Goal: Task Accomplishment & Management: Complete application form

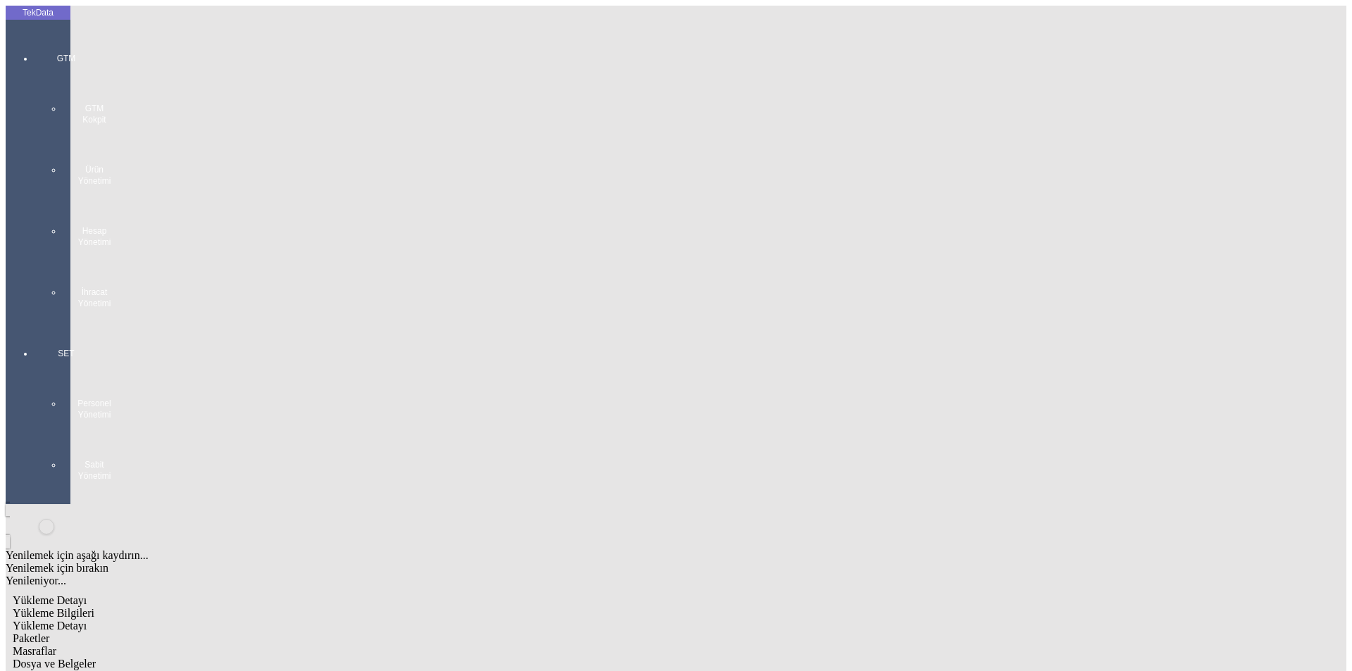
click at [39, 323] on div at bounding box center [66, 323] width 65 height 0
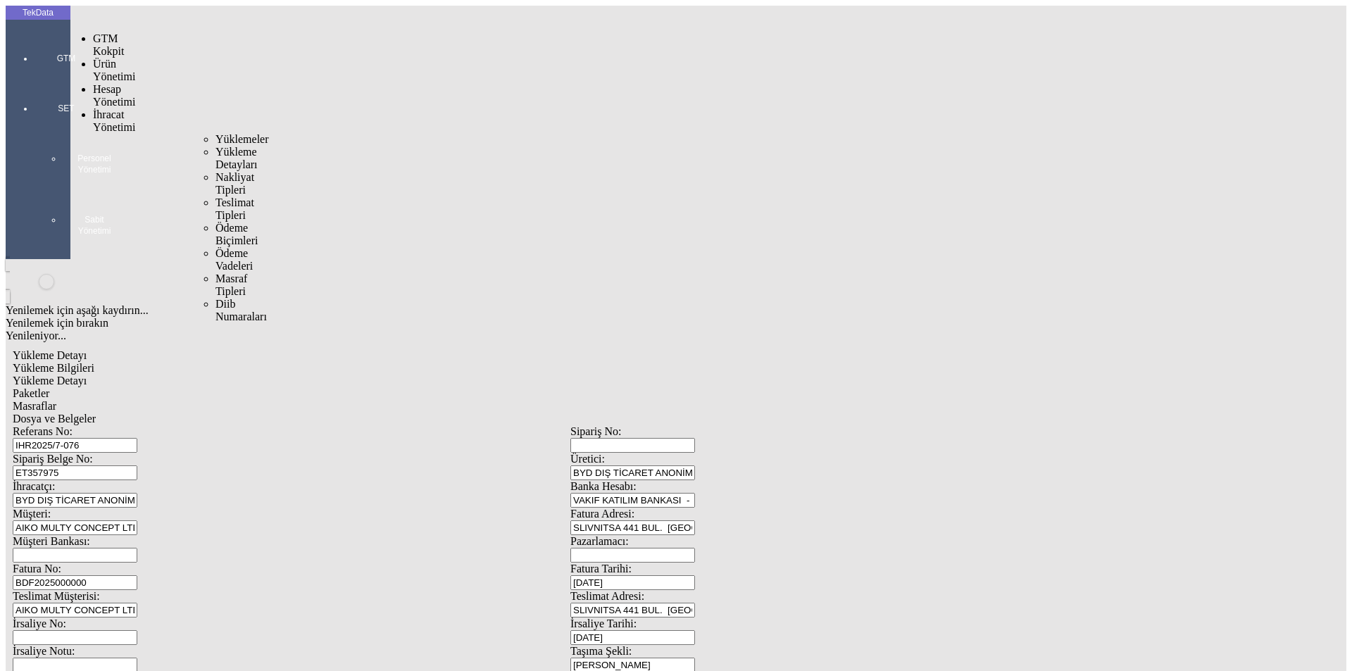
drag, startPoint x: 85, startPoint y: 79, endPoint x: 114, endPoint y: 79, distance: 28.9
click at [93, 108] on span "İhracat Yönetimi" at bounding box center [114, 120] width 42 height 25
click at [216, 133] on span "Yüklemeler" at bounding box center [243, 139] width 54 height 12
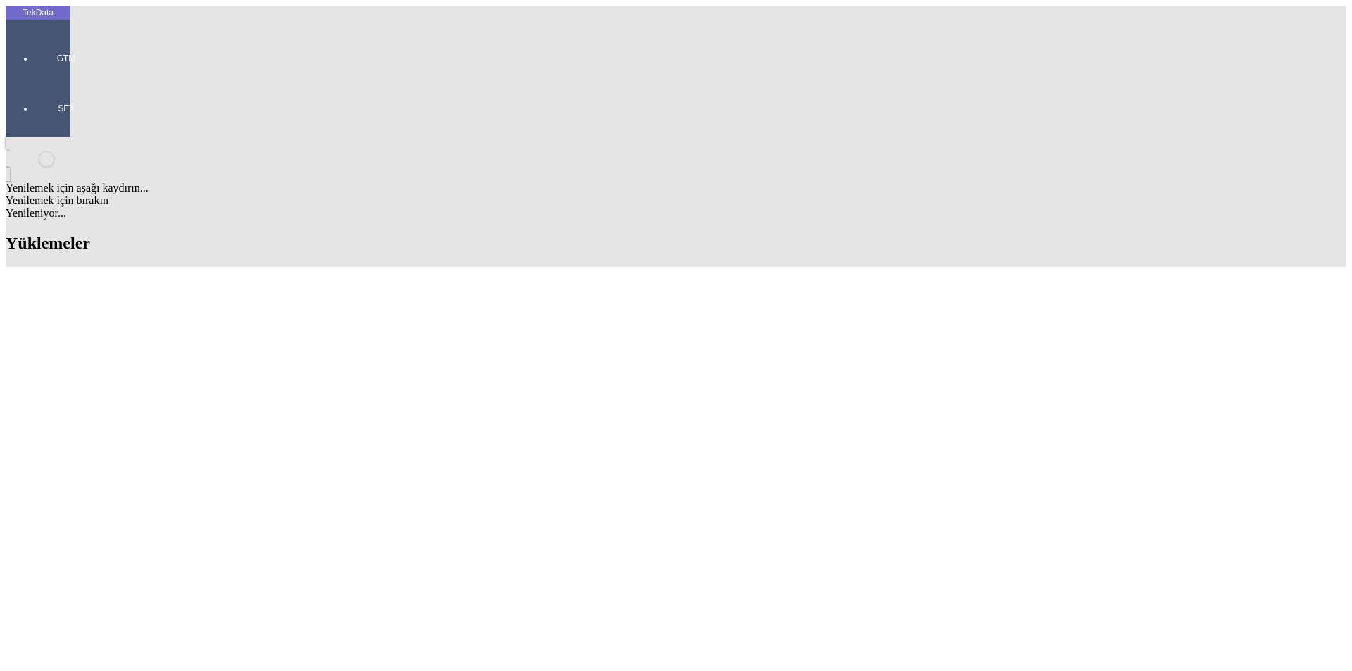
drag, startPoint x: 837, startPoint y: 102, endPoint x: 725, endPoint y: 107, distance: 112.1
type input "TURQ"
type input "TURQU"
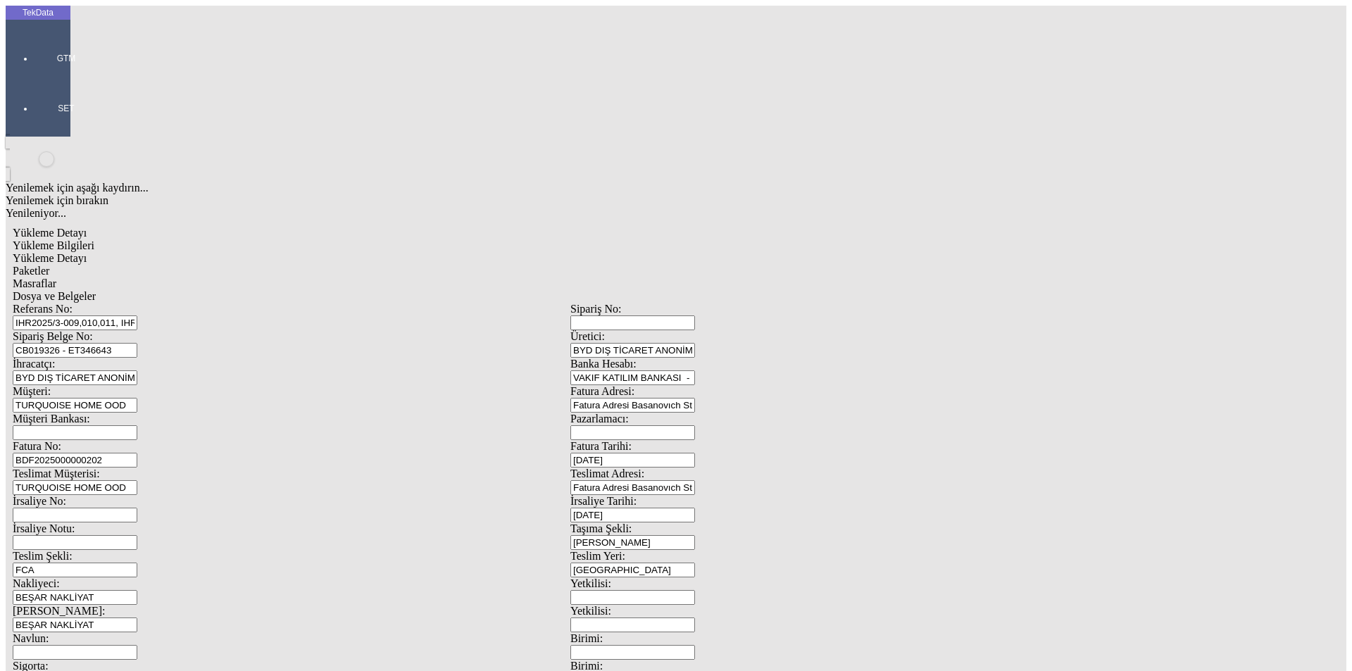
drag, startPoint x: 296, startPoint y: 131, endPoint x: 168, endPoint y: 128, distance: 128.2
click at [168, 330] on div "Sipariş Belge No: CB019326 - ET346643" at bounding box center [292, 343] width 558 height 27
click at [87, 252] on span "Yükleme Detayı" at bounding box center [50, 258] width 74 height 12
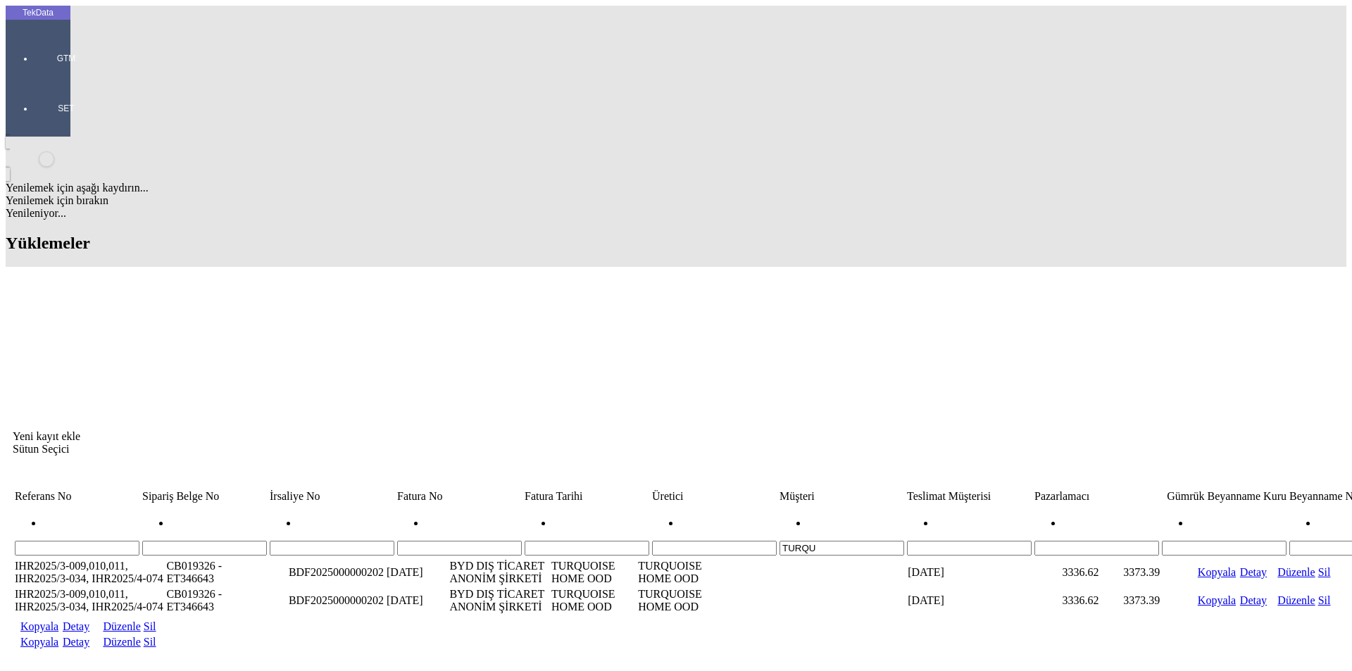
click at [89, 636] on link "Detay" at bounding box center [76, 642] width 27 height 12
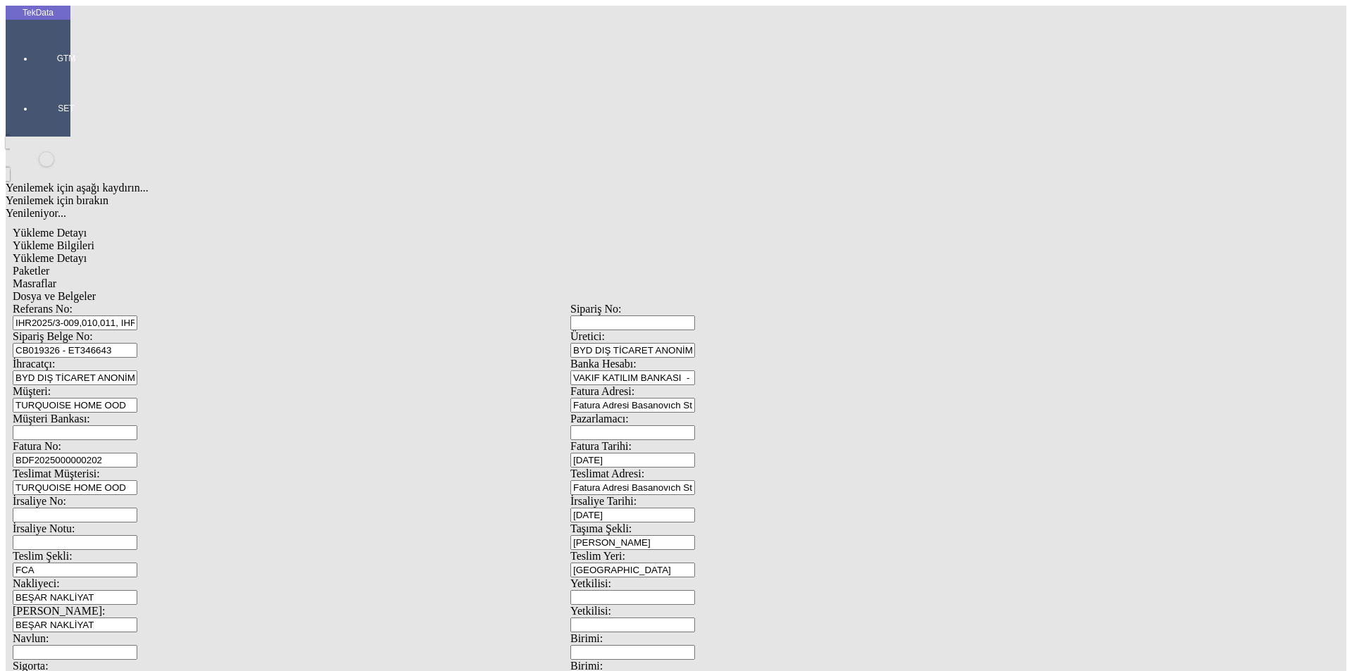
drag, startPoint x: 409, startPoint y: 104, endPoint x: 0, endPoint y: 105, distance: 409.2
click at [6, 105] on div "TekData GTM SET Yenilemek için aşağı kaydırın... Yenilemek için bırakın Yenilen…" at bounding box center [571, 557] width 1130 height 1103
paste input "7-075"
type input "IHR2025/7-075"
drag, startPoint x: 317, startPoint y: 130, endPoint x: 50, endPoint y: 123, distance: 267.0
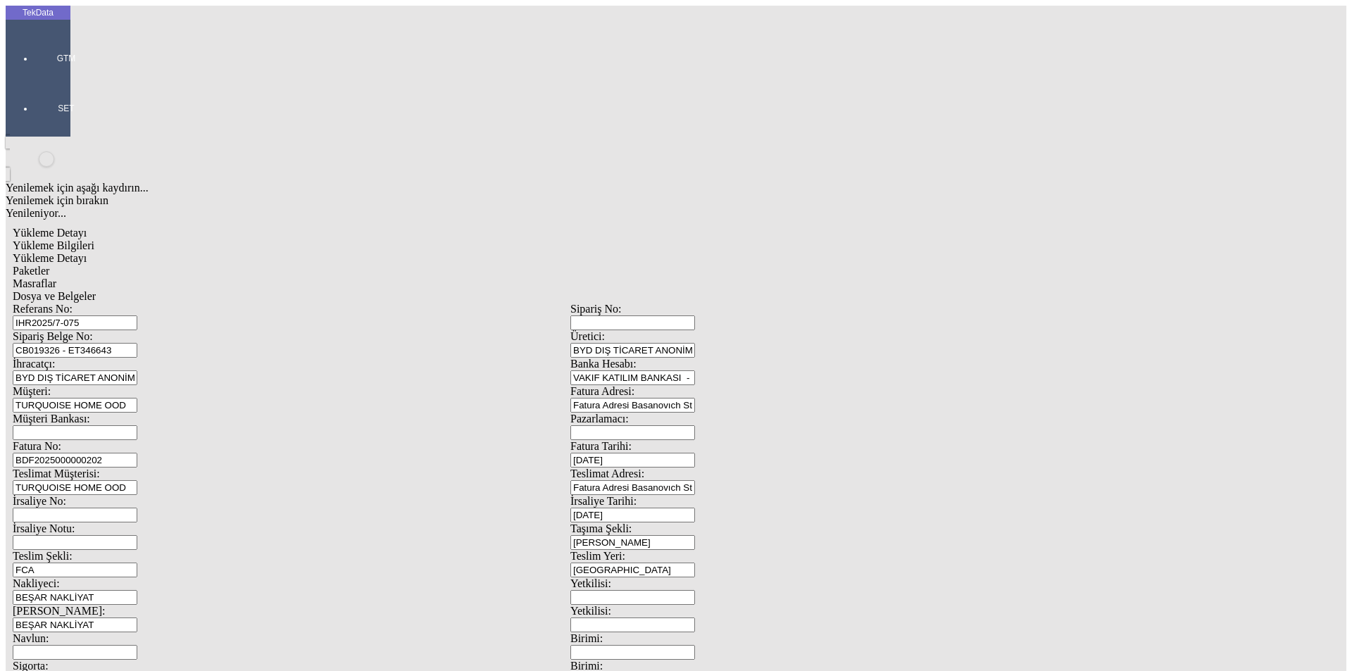
click at [50, 123] on div "TekData GTM SET Yenilemek için aşağı kaydırın... Yenilemek için bırakın Yenilen…" at bounding box center [571, 557] width 1130 height 1103
paste input "ET358064"
type input "ET358064"
click at [137, 453] on input "BDF2025000000202" at bounding box center [75, 460] width 125 height 15
type input "BDF2025000000"
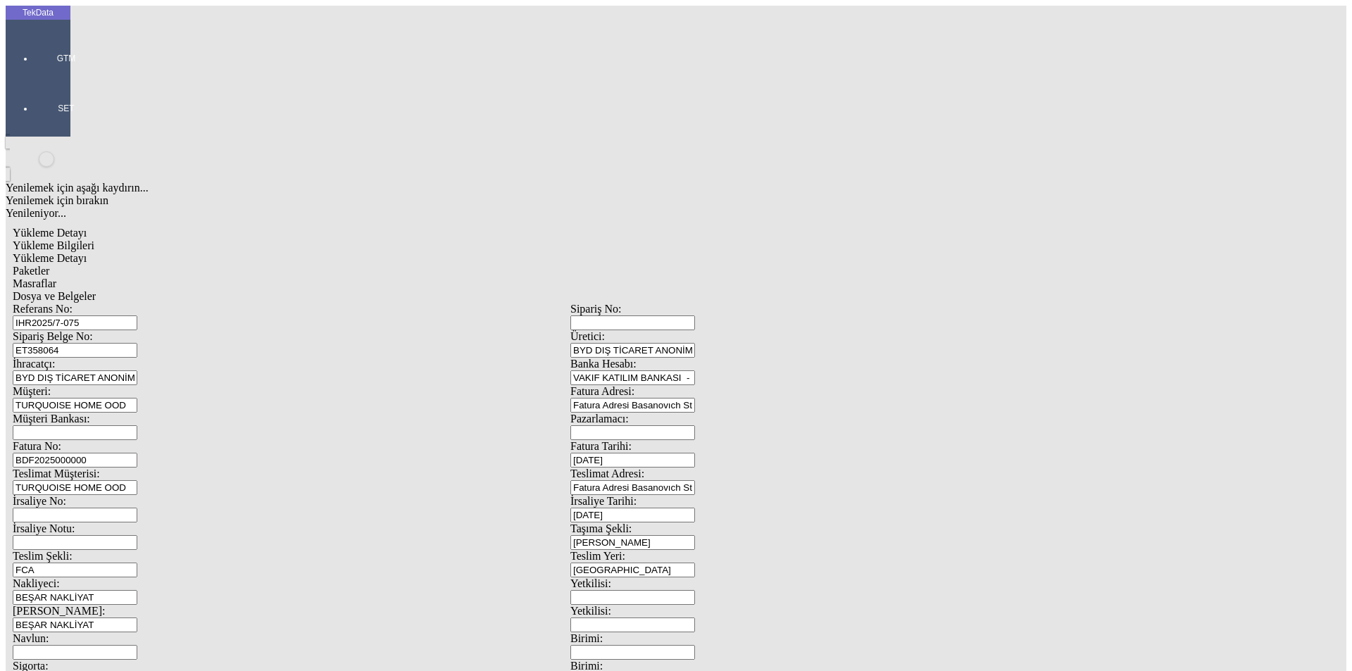
type input "[DATE]"
drag, startPoint x: 837, startPoint y: 282, endPoint x: 713, endPoint y: 288, distance: 124.8
click at [713, 495] on div "İrsaliye Tarihi: [DATE]" at bounding box center [849, 508] width 558 height 27
type input "[DATE]"
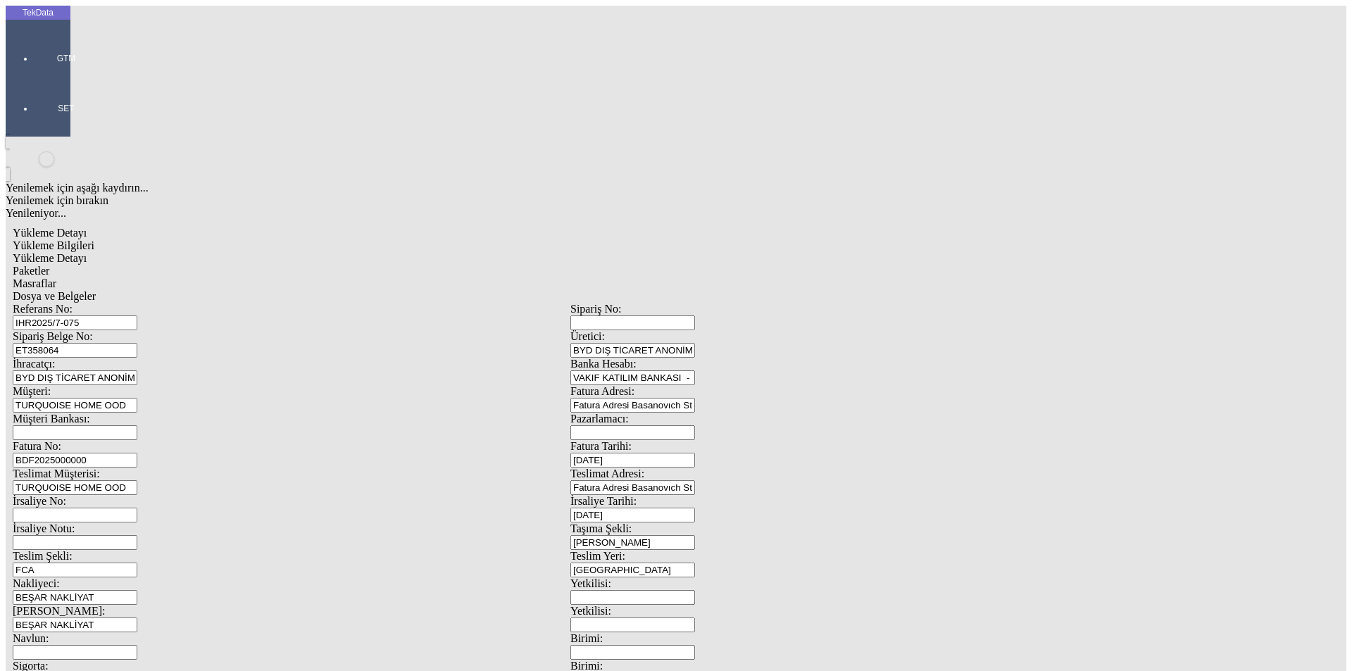
drag, startPoint x: 273, startPoint y: 358, endPoint x: 85, endPoint y: 371, distance: 188.5
click at [85, 371] on div "Referans No: IHR2025/7-075 Sipariş No: Sipariş Belge No: ET358064 Üretici: BYD …" at bounding box center [571, 632] width 1116 height 659
type input "[DATE]"
drag, startPoint x: 285, startPoint y: 483, endPoint x: 125, endPoint y: 485, distance: 160.6
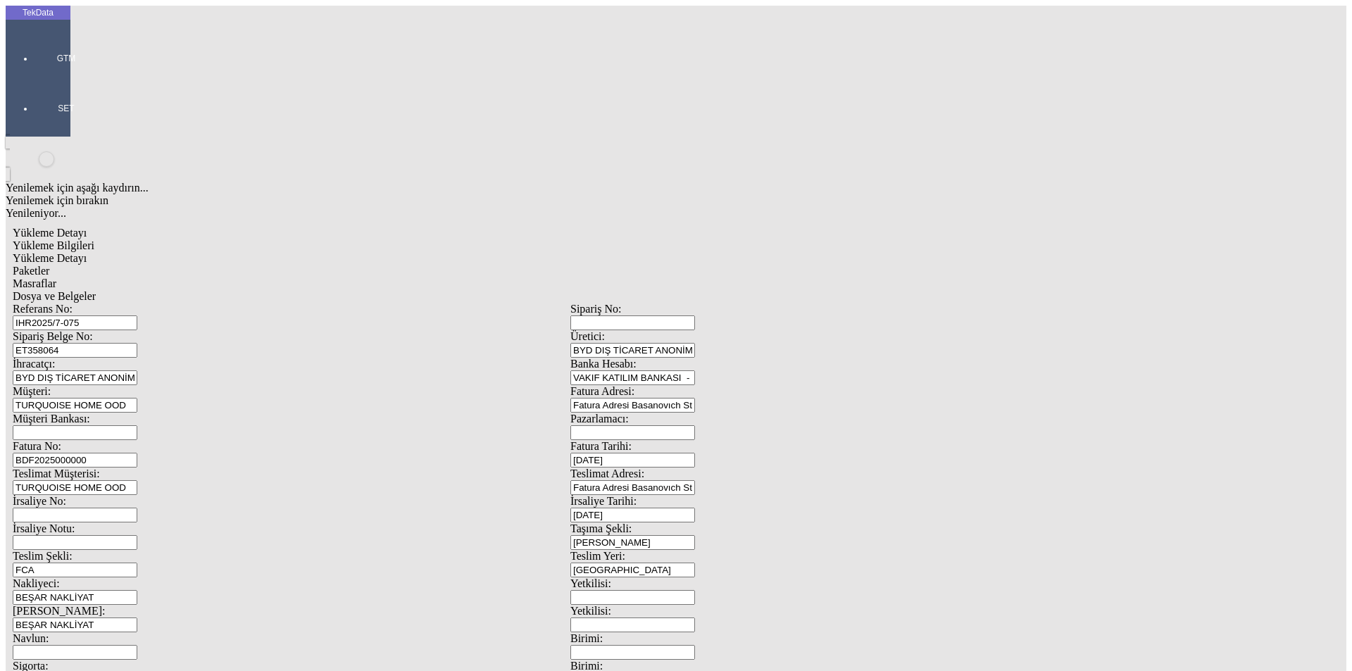
type input "[DATE]"
drag, startPoint x: 257, startPoint y: 542, endPoint x: 141, endPoint y: 550, distance: 116.5
type input "879.4"
drag, startPoint x: 809, startPoint y: 537, endPoint x: 760, endPoint y: 541, distance: 49.5
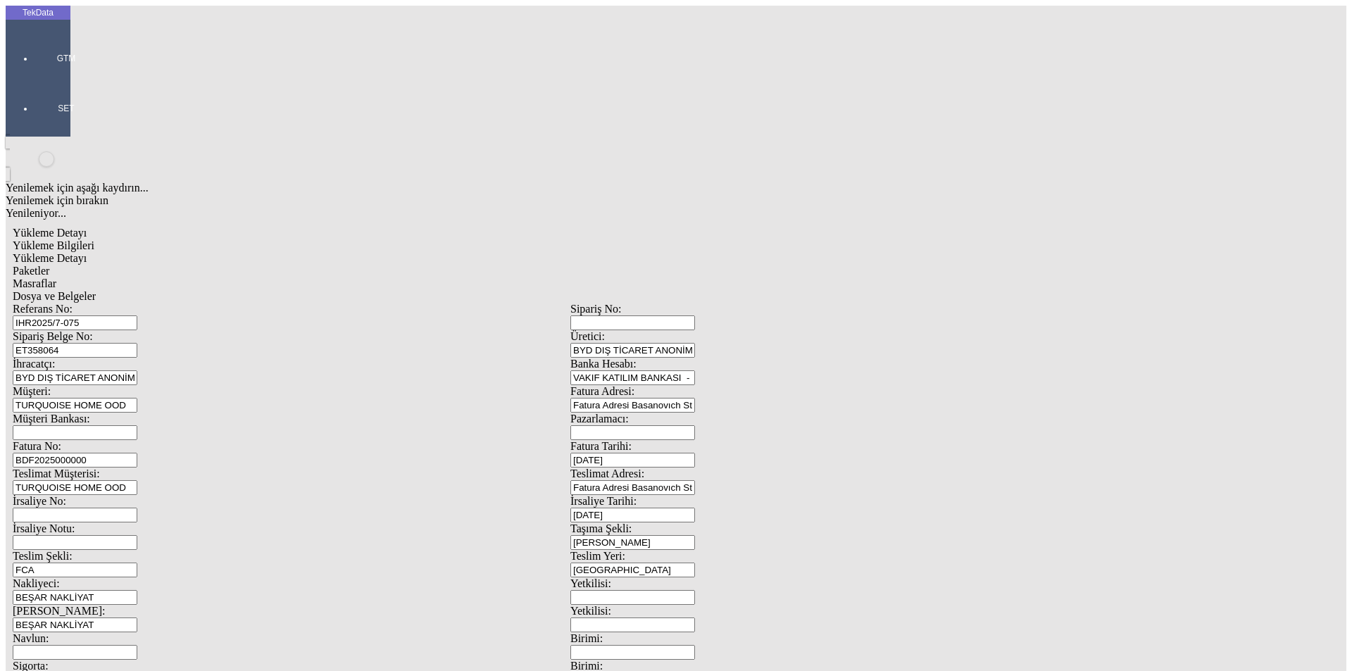
type input "889.4"
click at [87, 252] on span "Yükleme Detayı" at bounding box center [50, 258] width 74 height 12
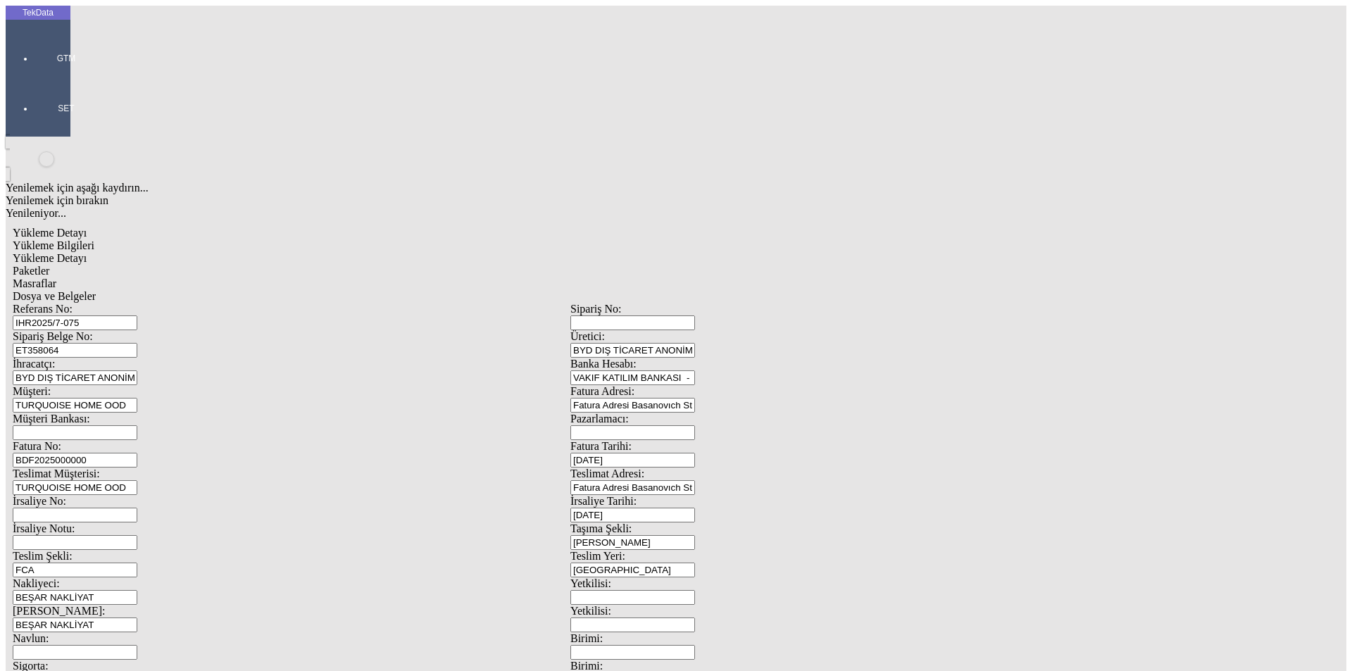
drag, startPoint x: 185, startPoint y: 211, endPoint x: 60, endPoint y: 210, distance: 124.7
type input "200"
type input "1.55"
type input "320"
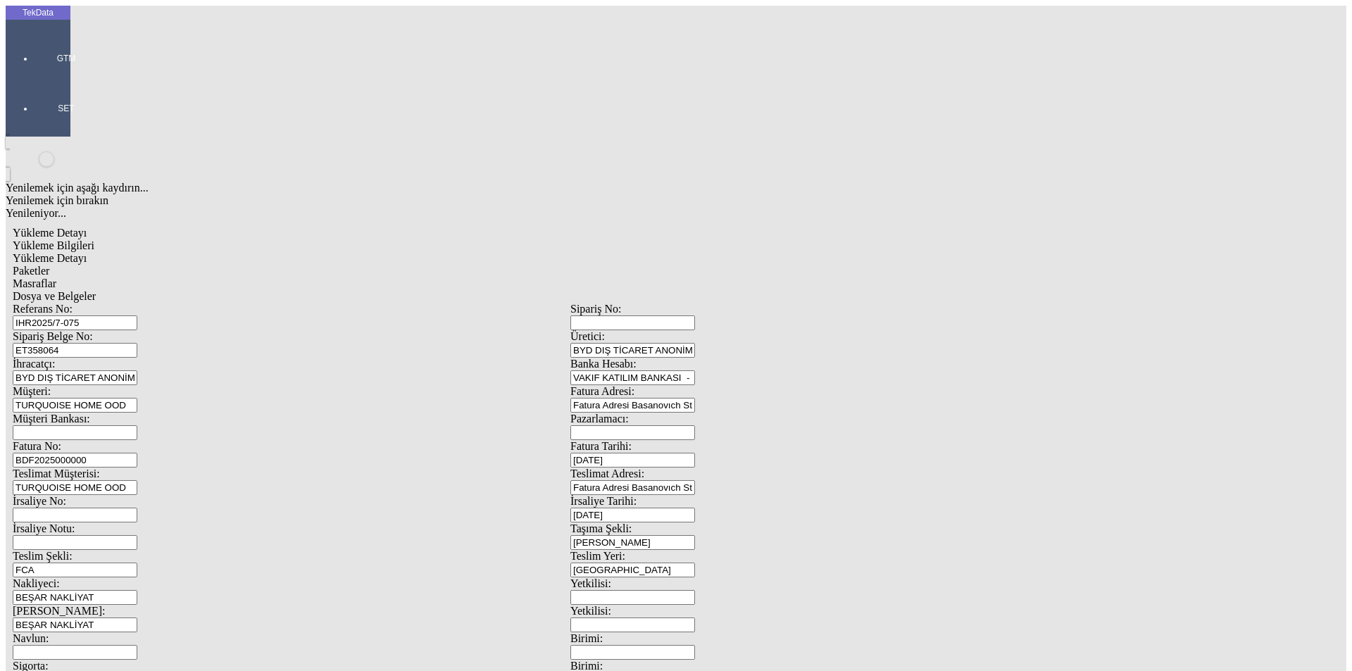
type input "96.95"
type input "97.7"
drag, startPoint x: 189, startPoint y: 227, endPoint x: 39, endPoint y: 237, distance: 150.3
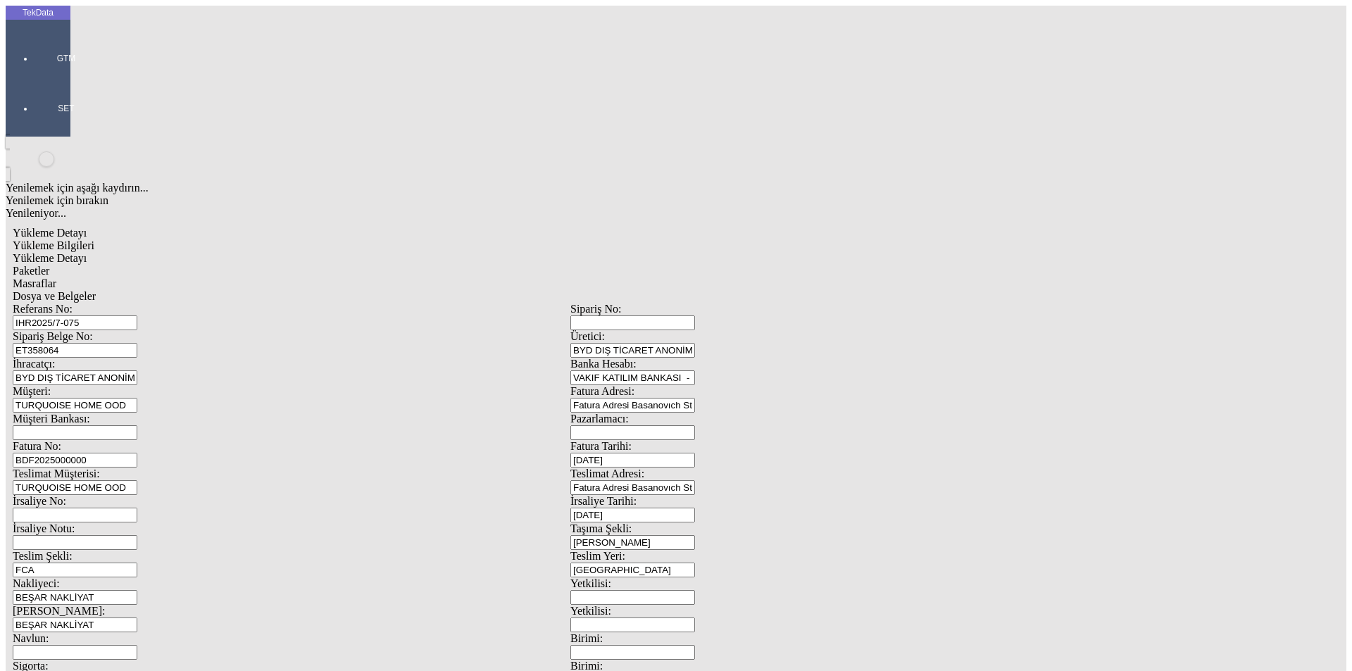
type input "160"
type input "1.4"
type input "280"
type input "67.6"
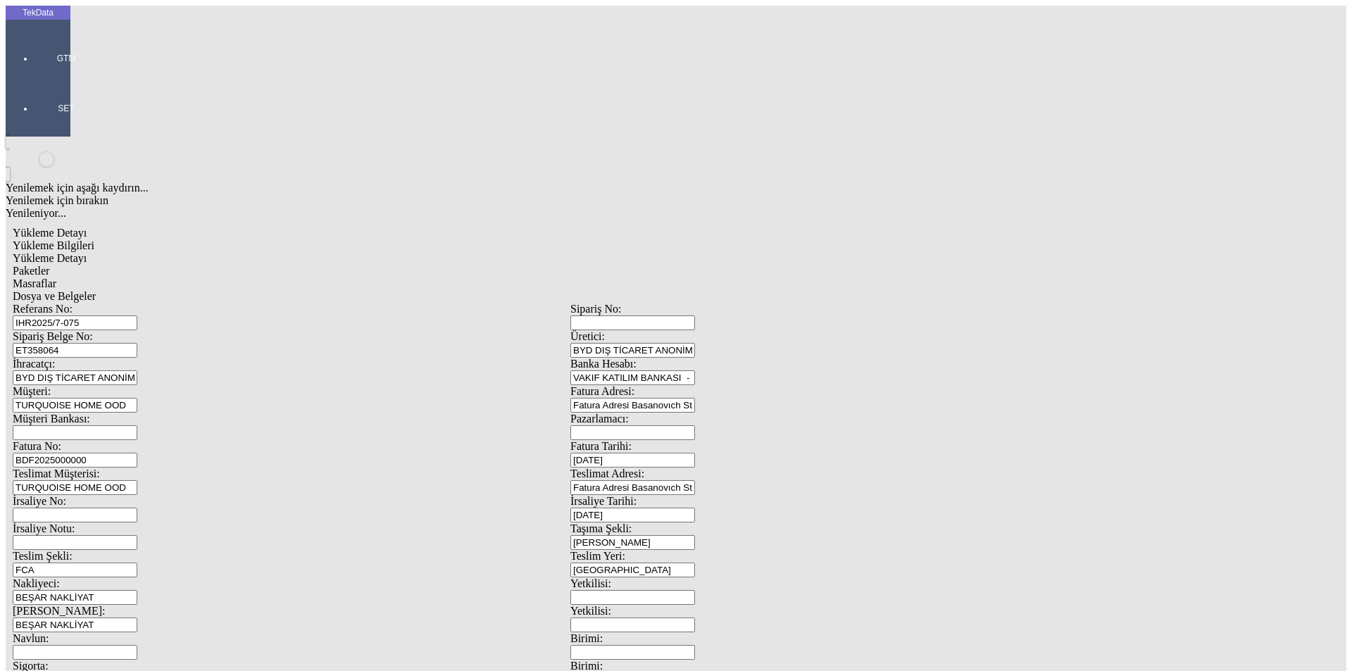
type input "68.2"
drag, startPoint x: 222, startPoint y: 243, endPoint x: 63, endPoint y: 237, distance: 159.3
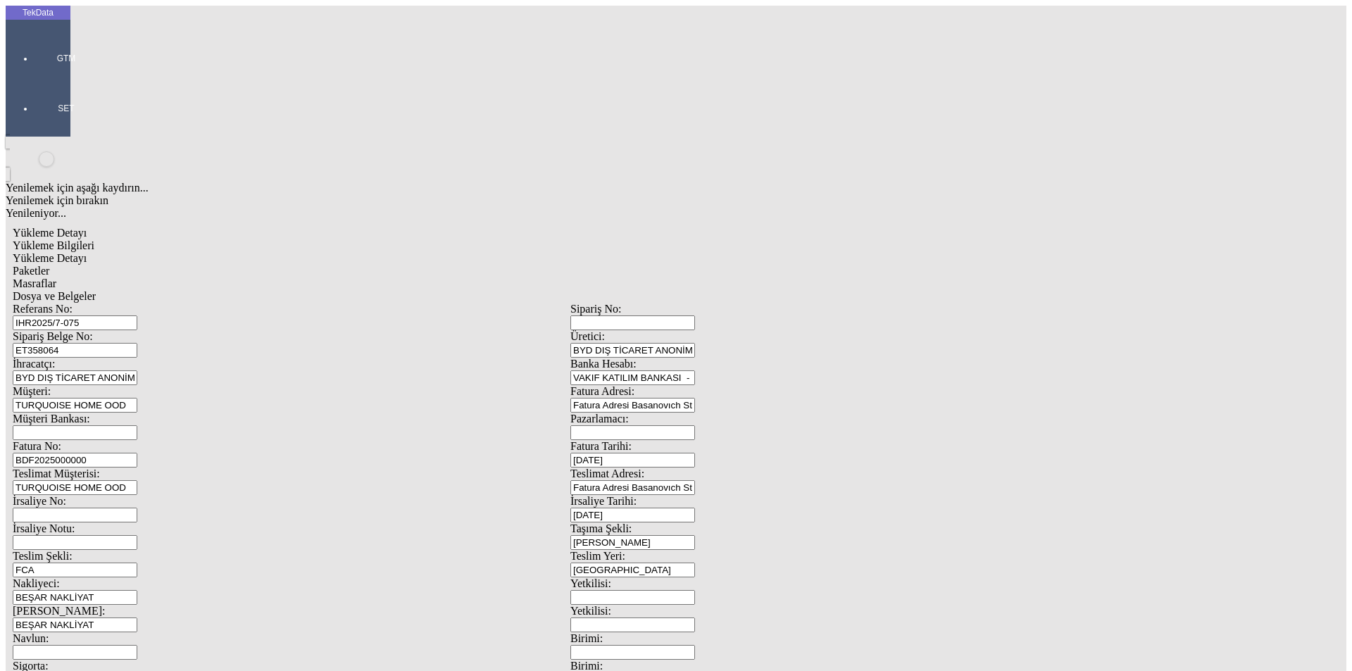
type input "1044.5"
type input "2.4"
type input "300"
type input "673.35"
type input "681.6"
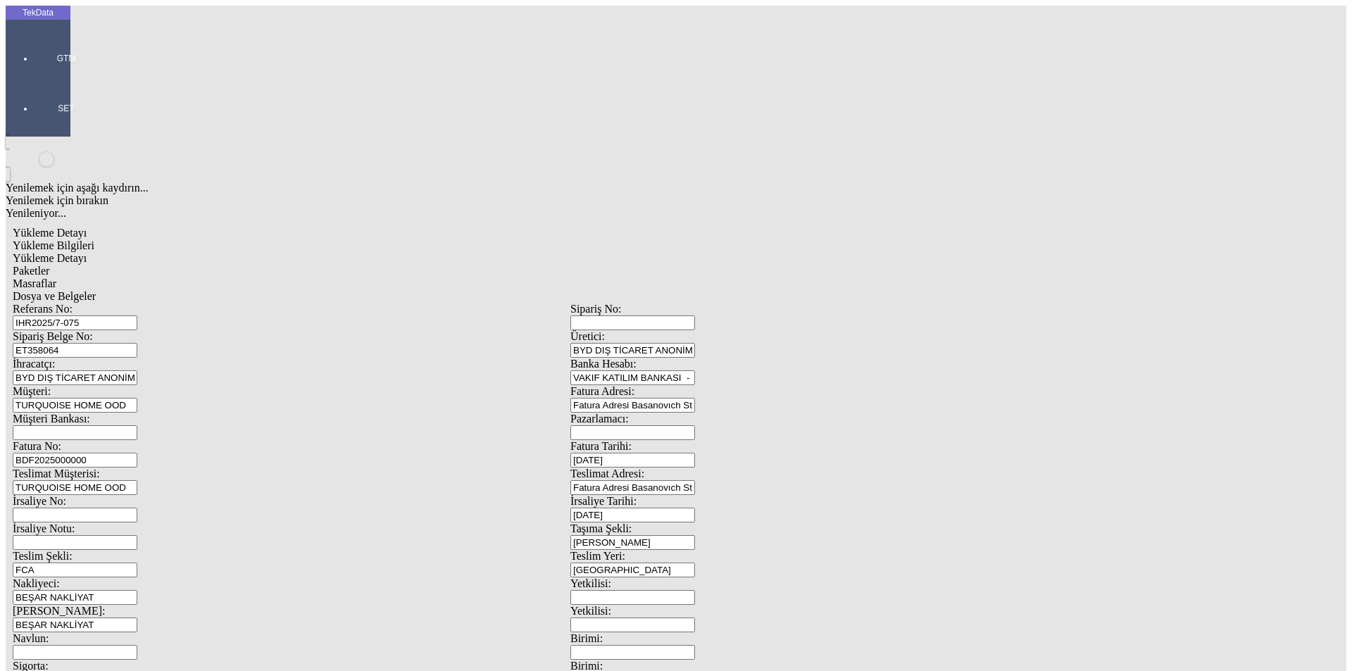
drag, startPoint x: 193, startPoint y: 260, endPoint x: 56, endPoint y: 258, distance: 136.7
type input "60"
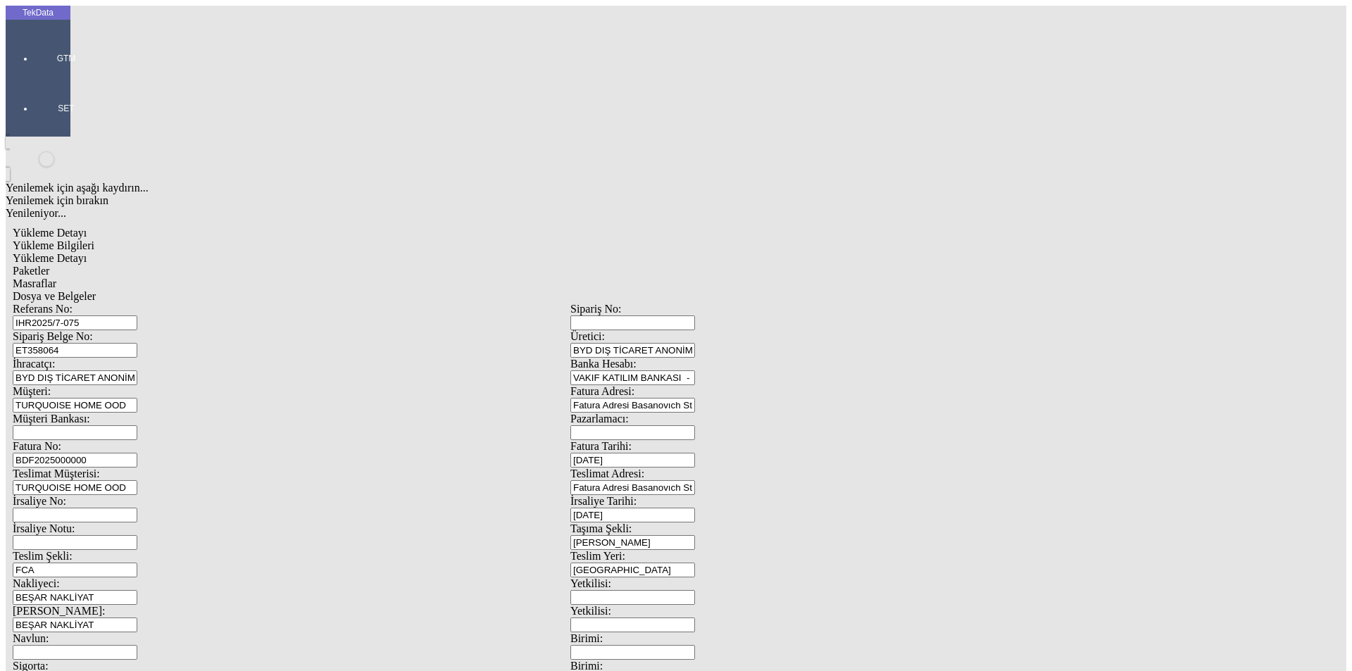
type input "2.7"
type input "300"
type input "41.5"
type input "41.9"
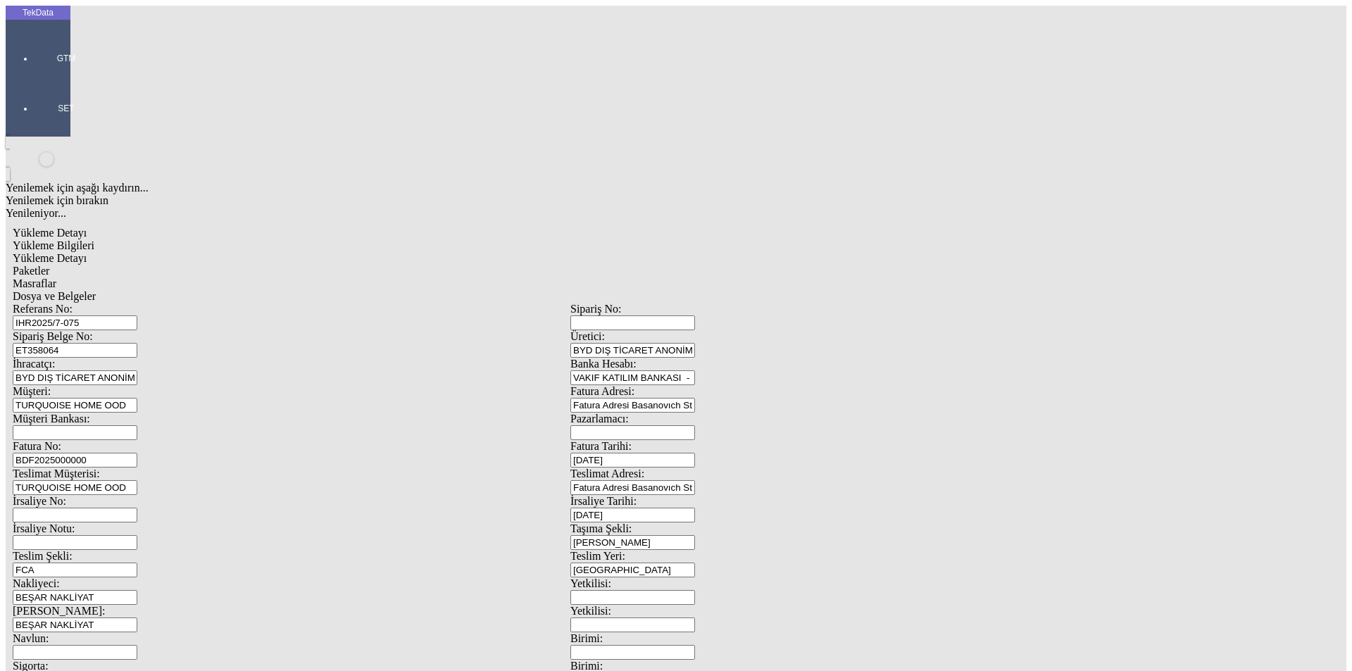
click at [337, 265] on div "Paketler" at bounding box center [571, 271] width 1116 height 13
drag, startPoint x: 638, startPoint y: 349, endPoint x: 698, endPoint y: 337, distance: 60.9
click at [608, 331] on span "Evet" at bounding box center [597, 325] width 20 height 12
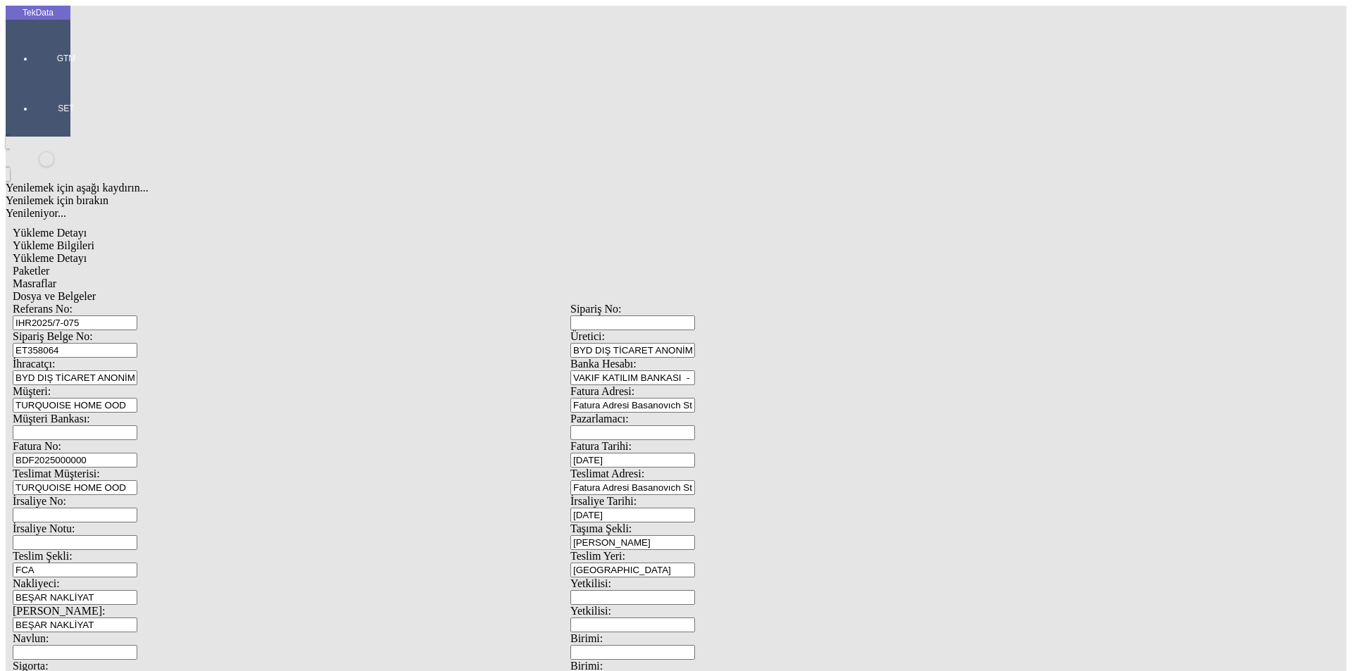
drag, startPoint x: 792, startPoint y: 153, endPoint x: 696, endPoint y: 154, distance: 95.8
type input "13"
type input "150x60x30"
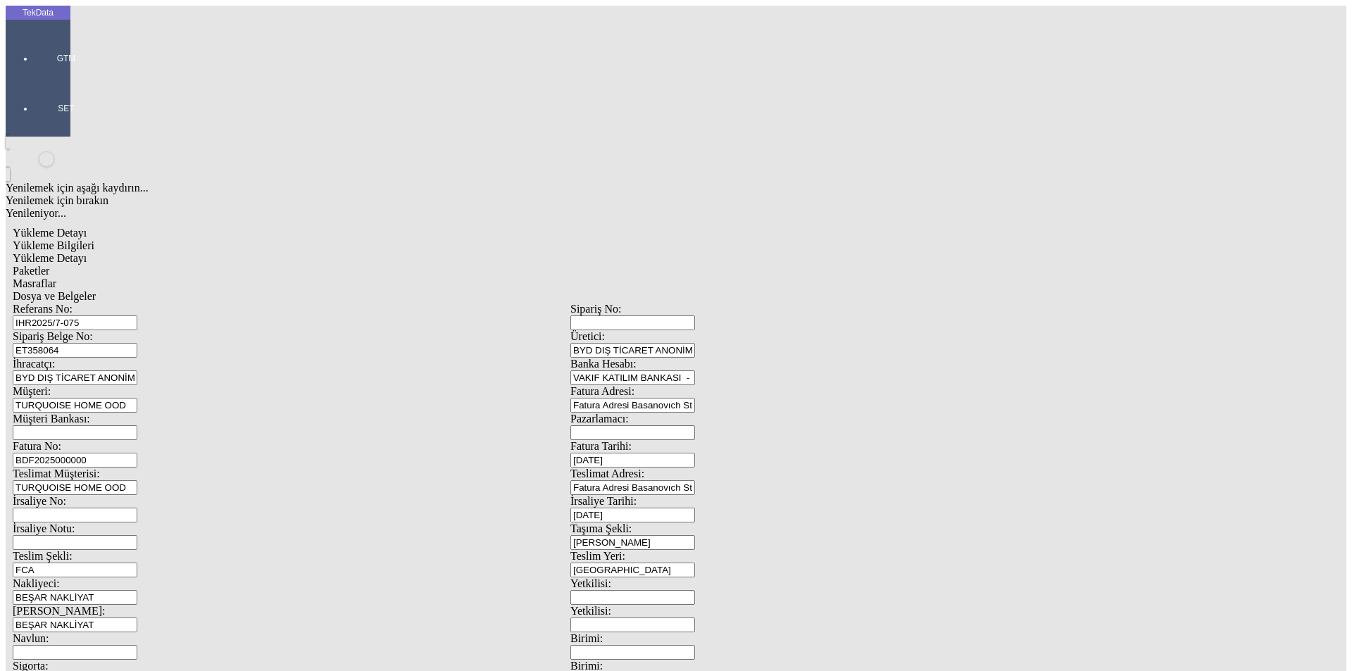
click at [175, 213] on div "Çuval" at bounding box center [418, 219] width 559 height 13
type input "Çuval"
type input "2"
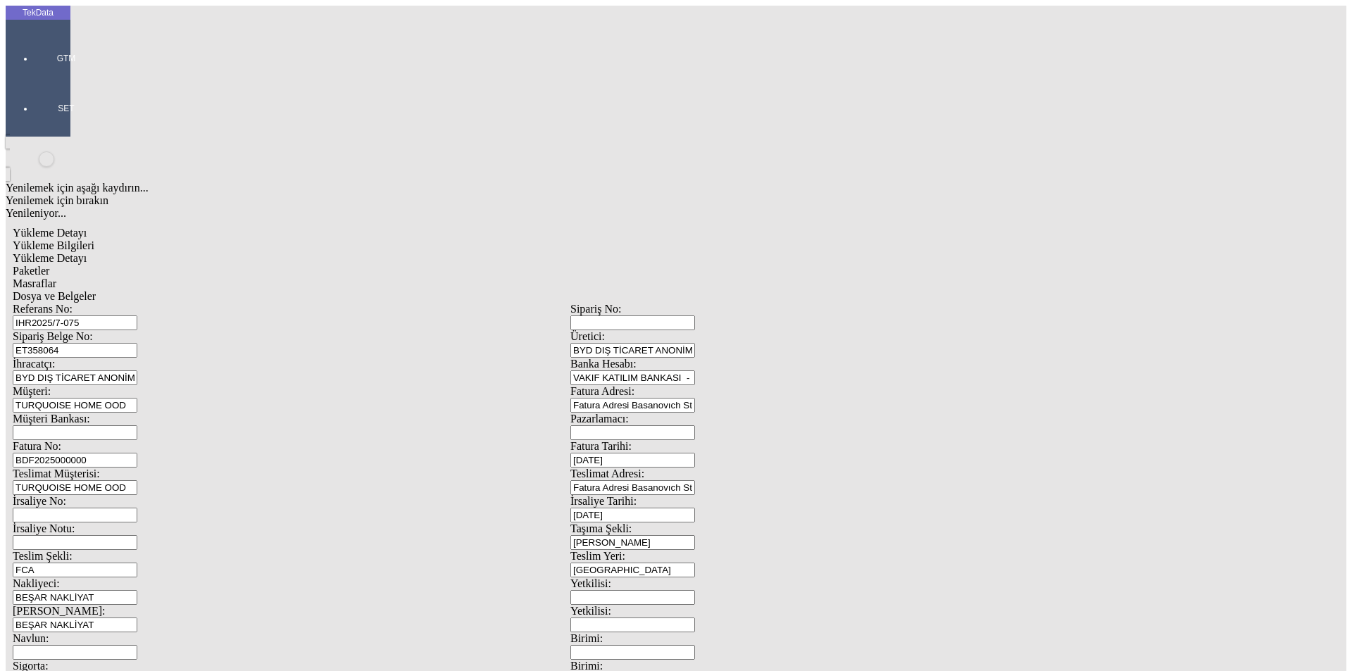
type input "80x60x30"
click at [87, 252] on span "Yükleme Detayı" at bounding box center [50, 258] width 74 height 12
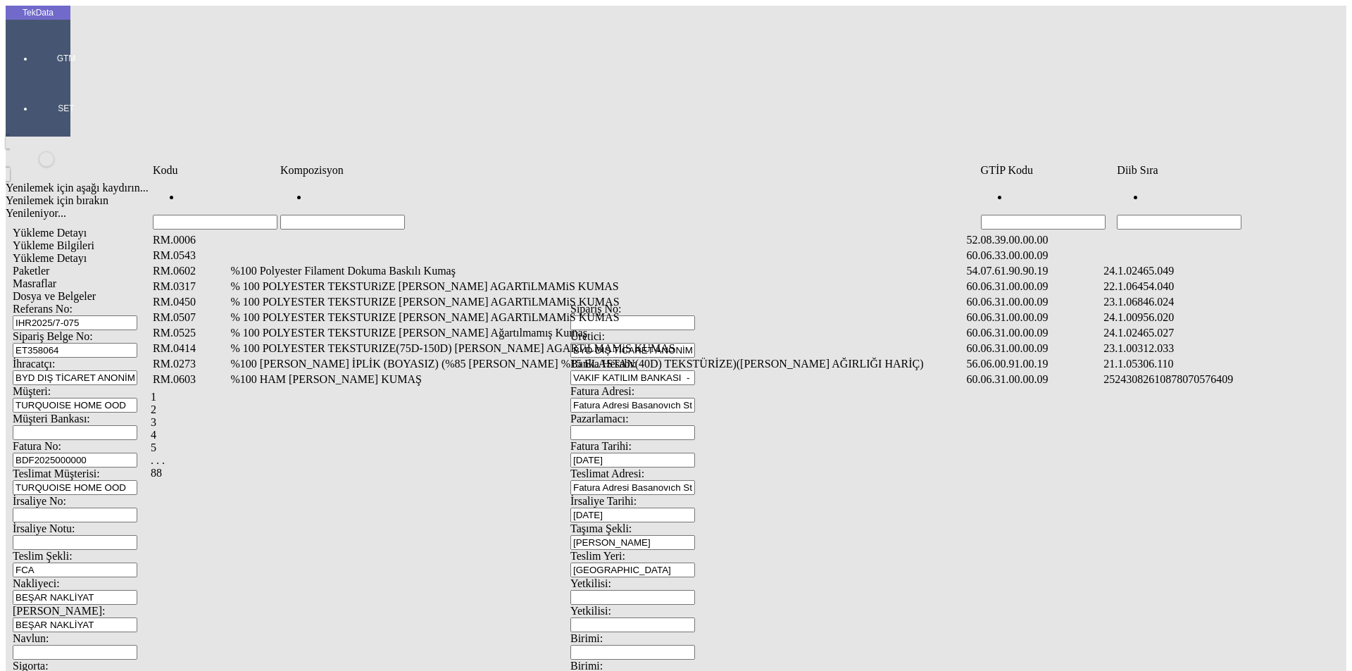
click at [1174, 215] on input "Hücreyi Filtrele" at bounding box center [1179, 222] width 125 height 15
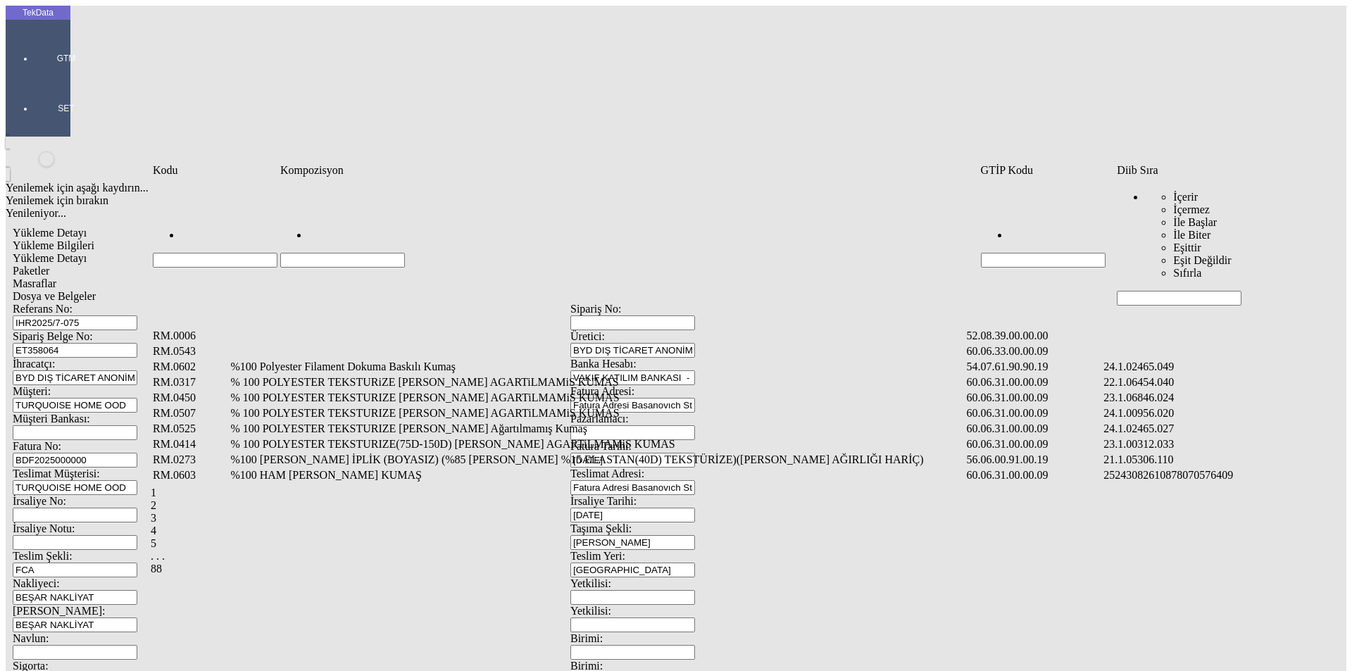
click at [385, 253] on input "Hücreyi Filtrele" at bounding box center [342, 260] width 125 height 15
type input "karte"
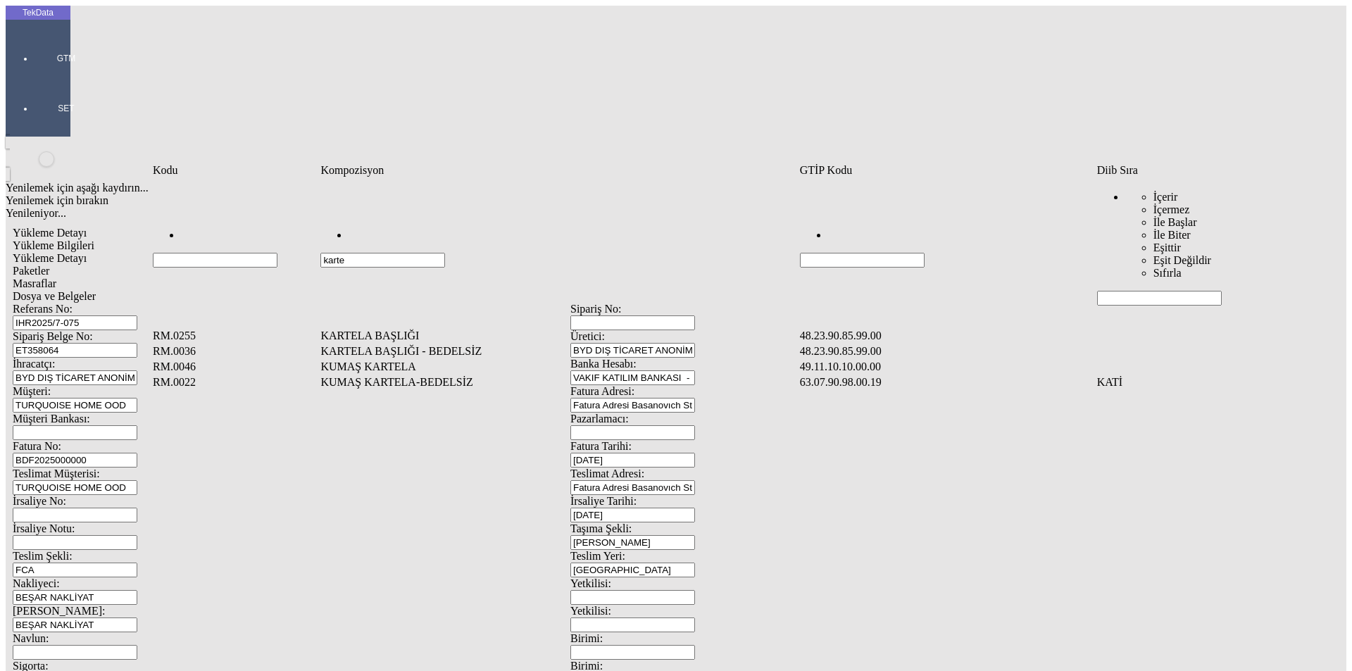
click at [404, 360] on td "KUMAŞ KARTELA" at bounding box center [559, 367] width 478 height 14
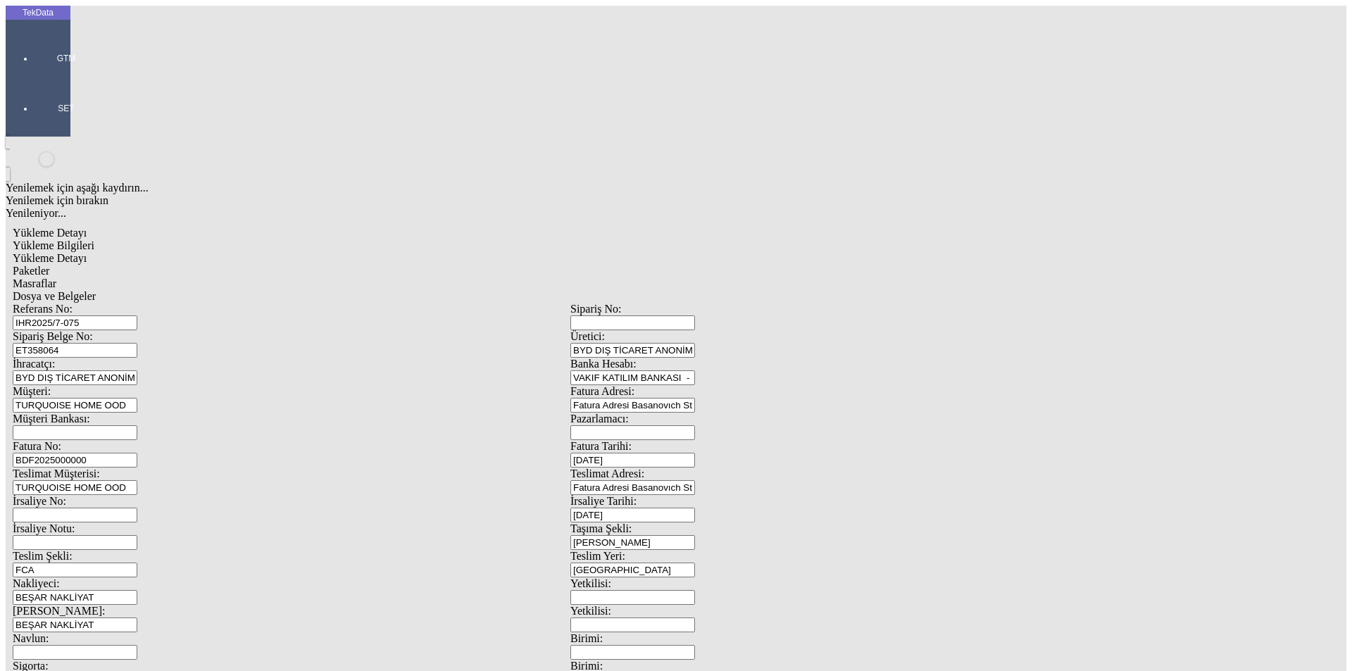
type input "20"
drag, startPoint x: 785, startPoint y: 197, endPoint x: 792, endPoint y: 204, distance: 10.0
drag, startPoint x: 792, startPoint y: 204, endPoint x: 794, endPoint y: 214, distance: 10.1
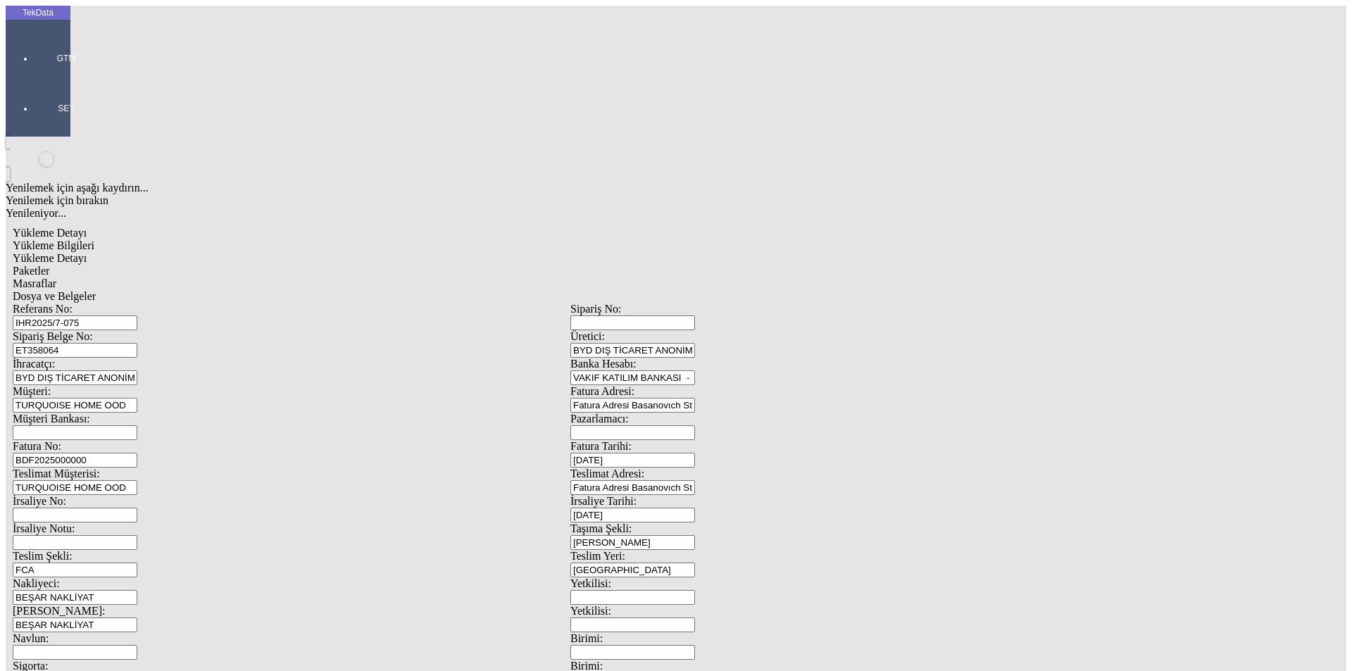
click at [794, 255] on div "Adet" at bounding box center [1047, 261] width 558 height 13
type input "Adet"
type input "0.2"
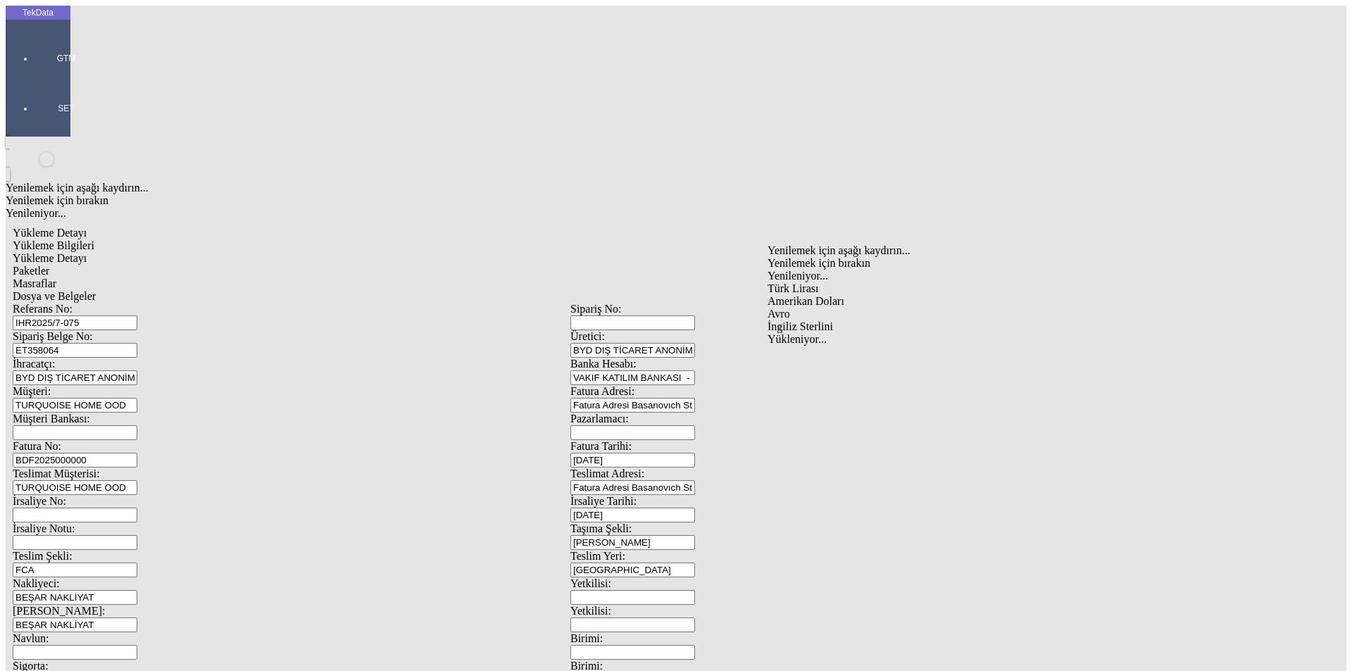
click at [804, 295] on div "Amerikan Doları" at bounding box center [1047, 301] width 558 height 13
type input "Amerikan Doları"
type input "879.4"
type input "889.4"
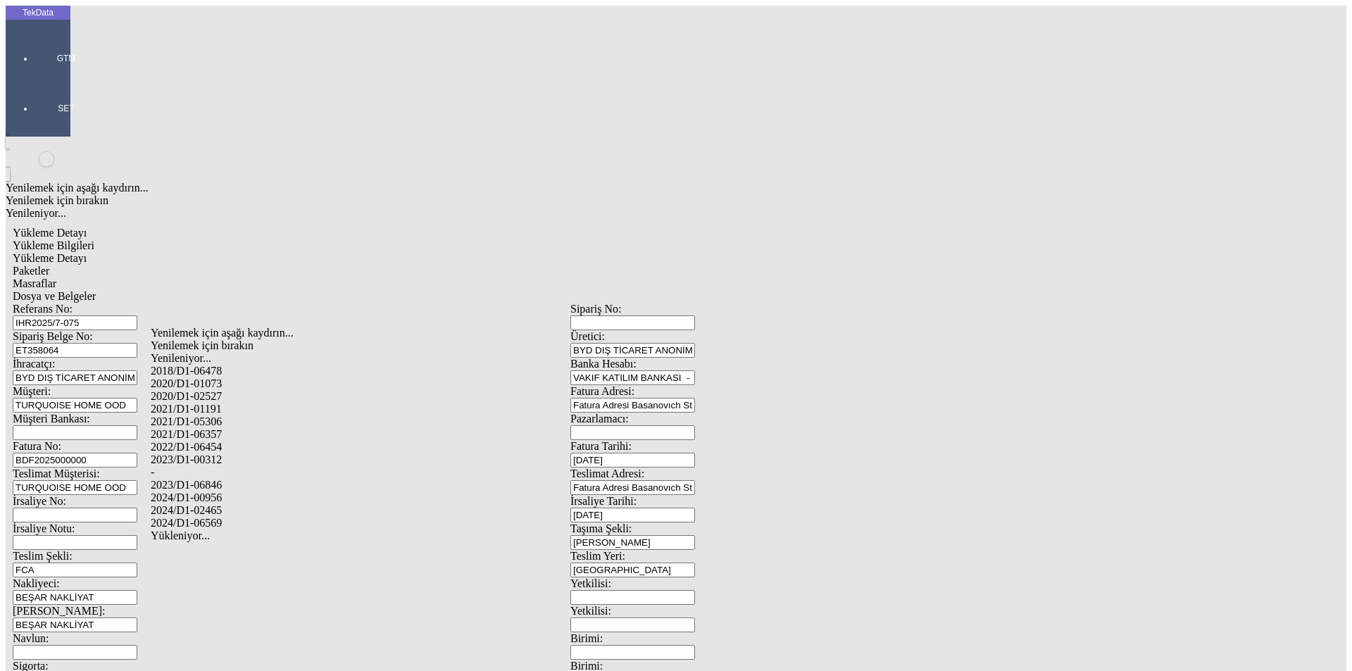
drag, startPoint x: 226, startPoint y: 451, endPoint x: 236, endPoint y: 449, distance: 10.1
click at [229, 466] on div "-" at bounding box center [424, 472] width 547 height 13
type input "-"
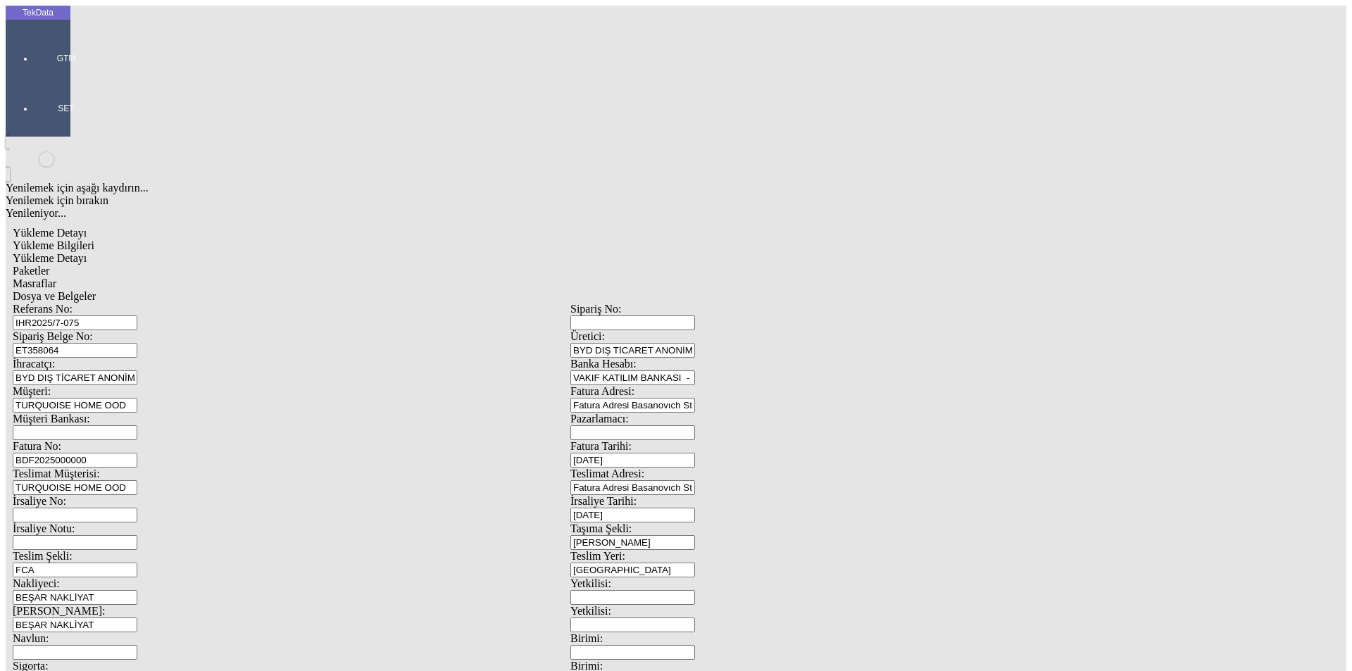
type input "[PERSON_NAME]"
drag, startPoint x: 752, startPoint y: 344, endPoint x: 732, endPoint y: 348, distance: 20.0
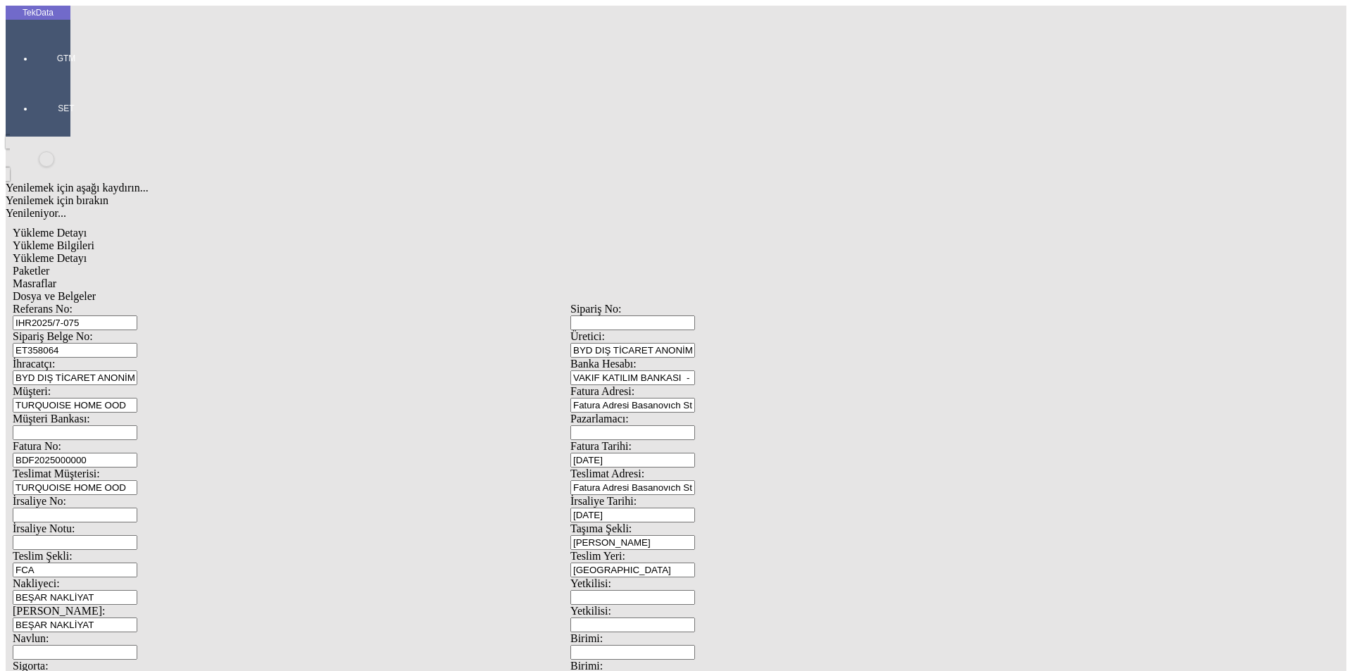
type input "2.5"
drag, startPoint x: 227, startPoint y: 366, endPoint x: 66, endPoint y: 368, distance: 162.0
type input "2.6"
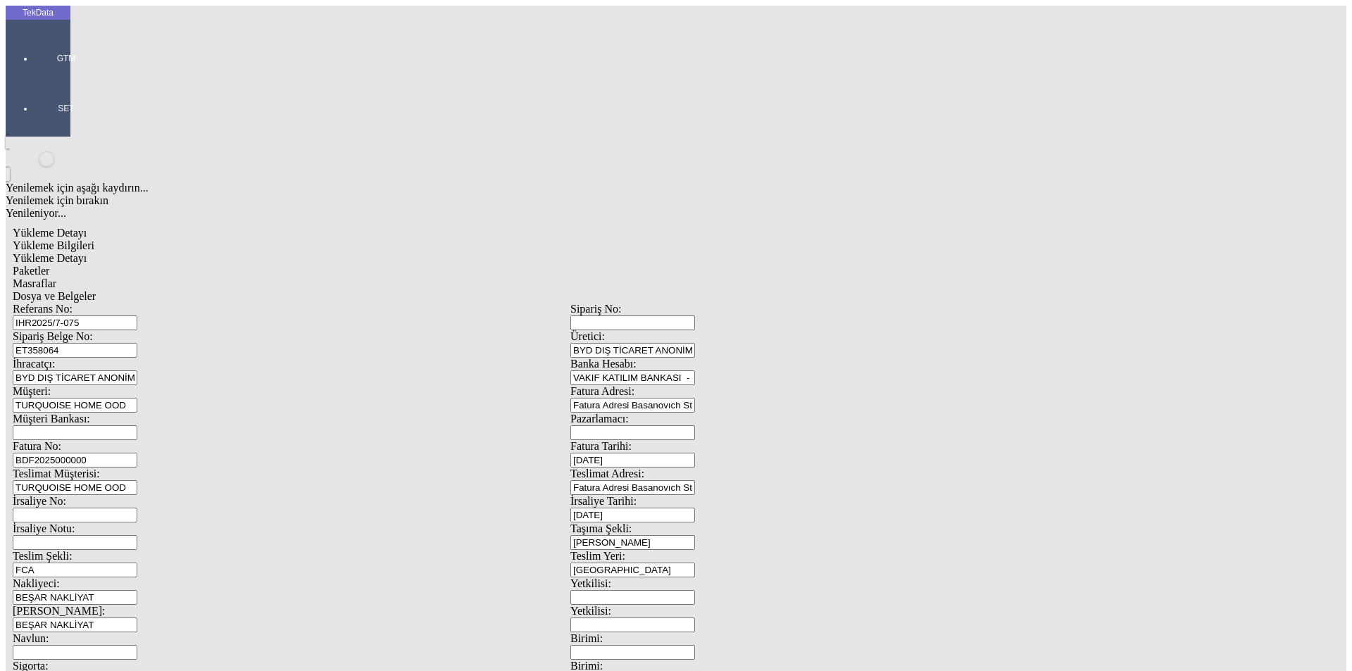
drag, startPoint x: 116, startPoint y: 361, endPoint x: 88, endPoint y: 366, distance: 27.8
type input "2.7"
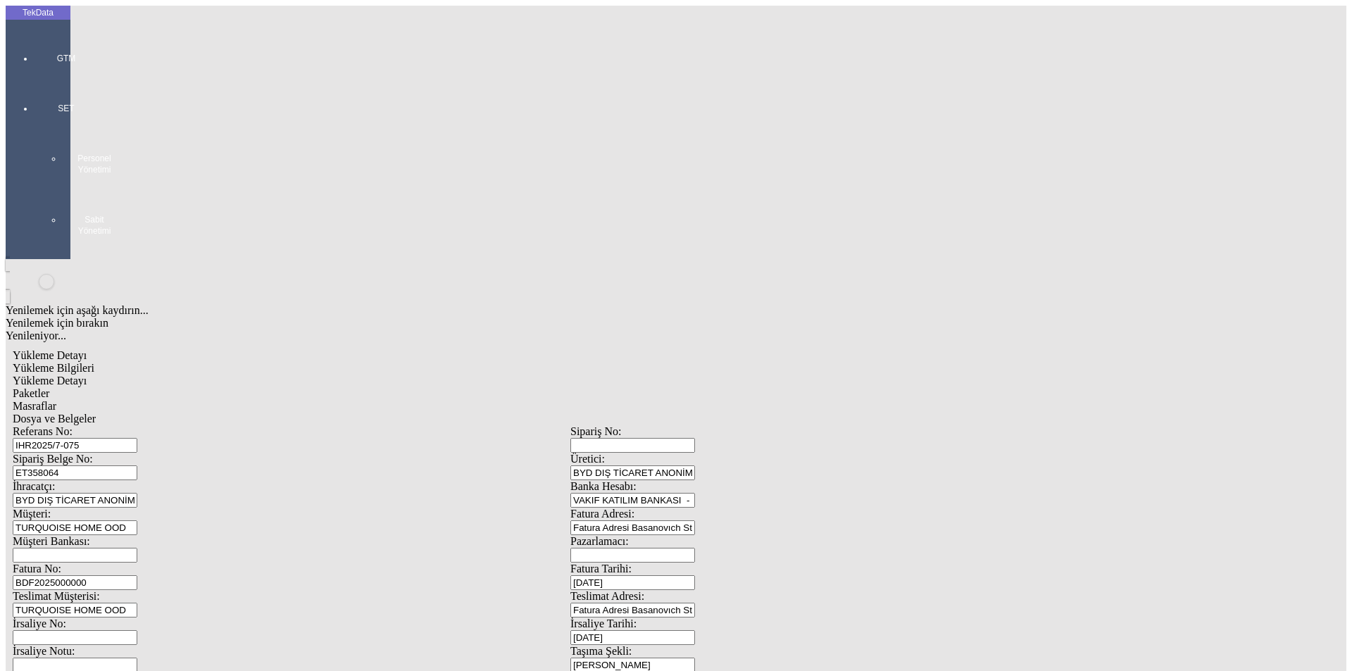
click at [94, 362] on span "Yükleme Bilgileri" at bounding box center [54, 368] width 82 height 12
drag, startPoint x: 230, startPoint y: 544, endPoint x: 52, endPoint y: 541, distance: 178.2
type input "881.9"
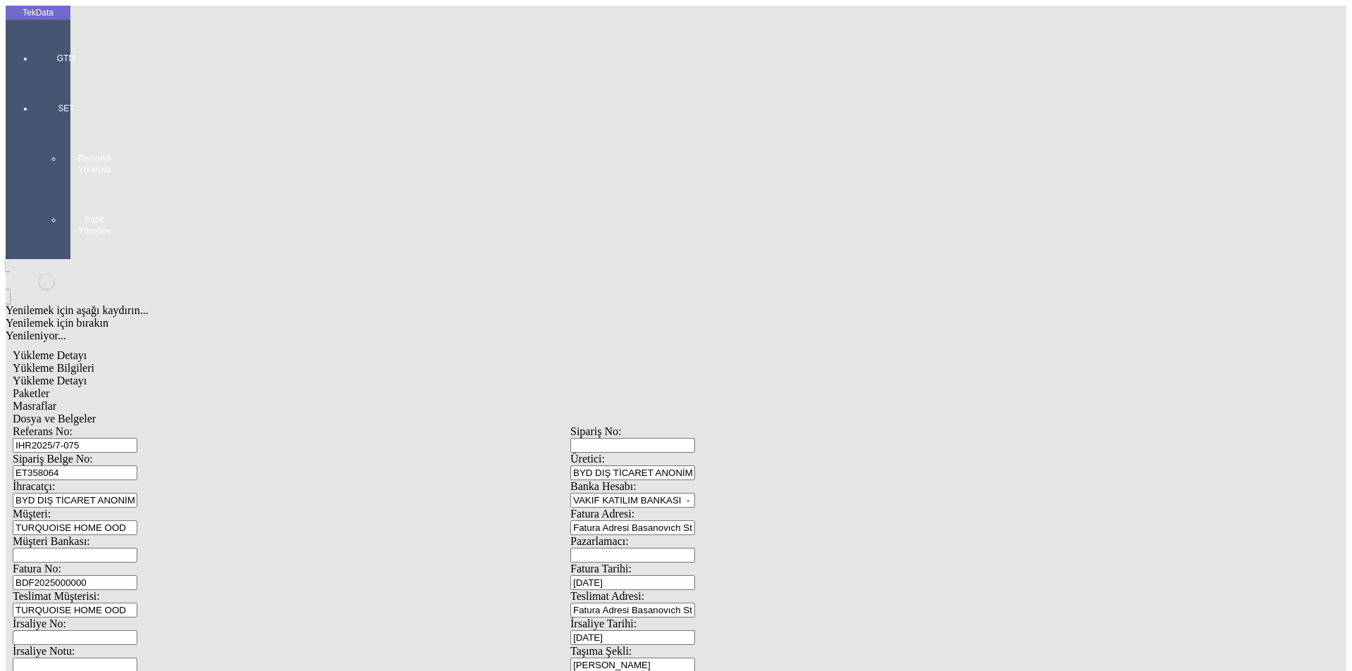
drag, startPoint x: 842, startPoint y: 543, endPoint x: 621, endPoint y: 559, distance: 221.0
type input "892.1"
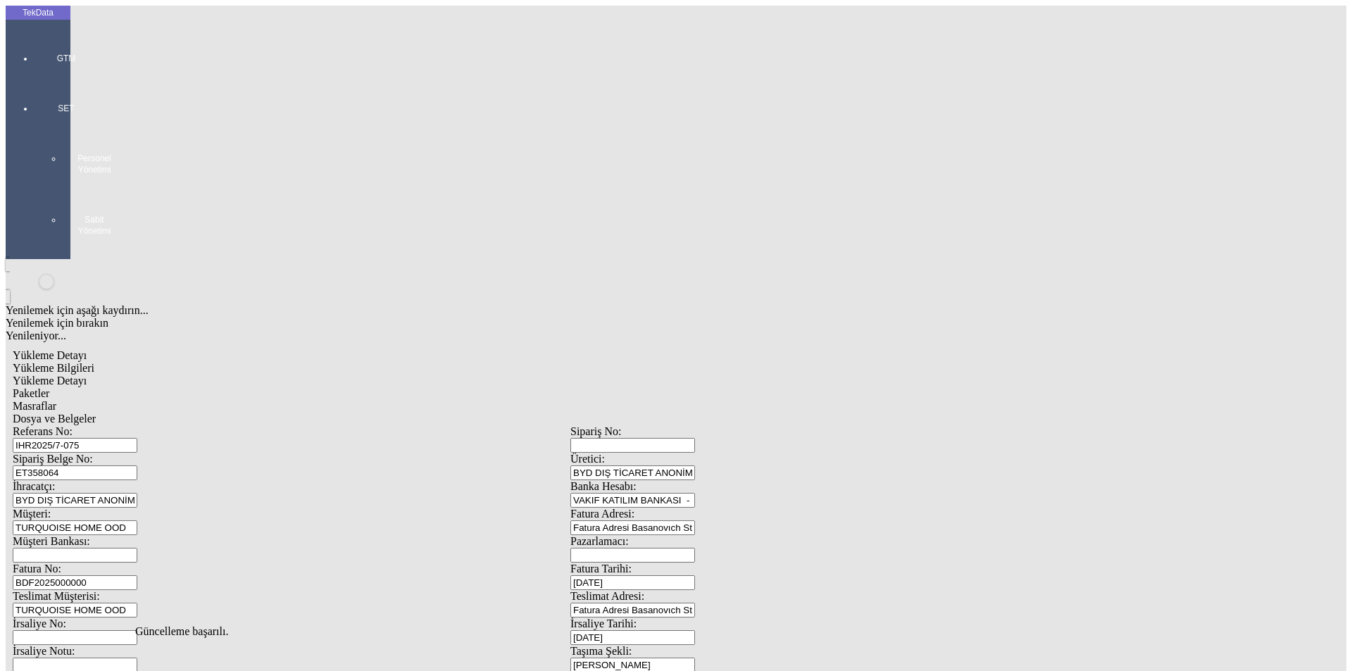
click at [87, 375] on span "Yükleme Detayı" at bounding box center [50, 381] width 74 height 12
click at [311, 387] on div "Paketler" at bounding box center [571, 393] width 1116 height 13
click at [399, 400] on div "Masraflar" at bounding box center [571, 406] width 1116 height 13
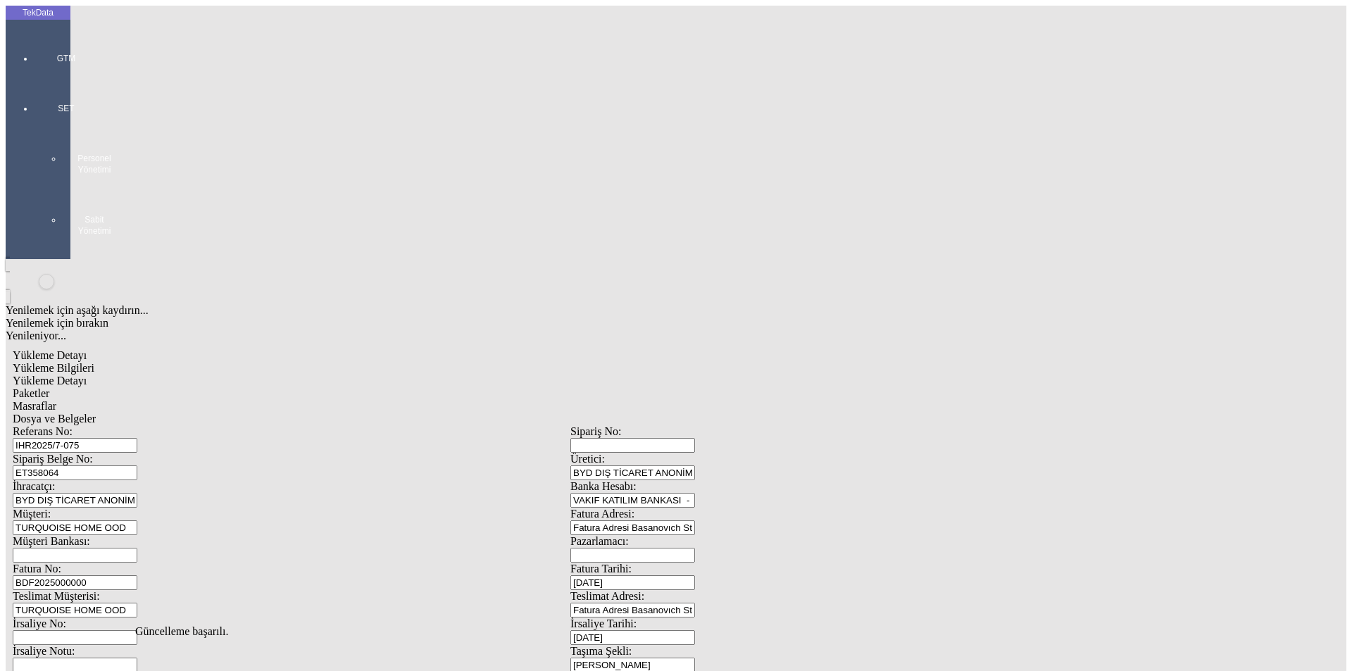
click at [96, 413] on span "Dosya ve Belgeler" at bounding box center [54, 419] width 83 height 12
click at [513, 413] on div "Dosya ve Belgeler" at bounding box center [571, 419] width 1116 height 13
click at [94, 362] on span "Yükleme Bilgileri" at bounding box center [54, 368] width 82 height 12
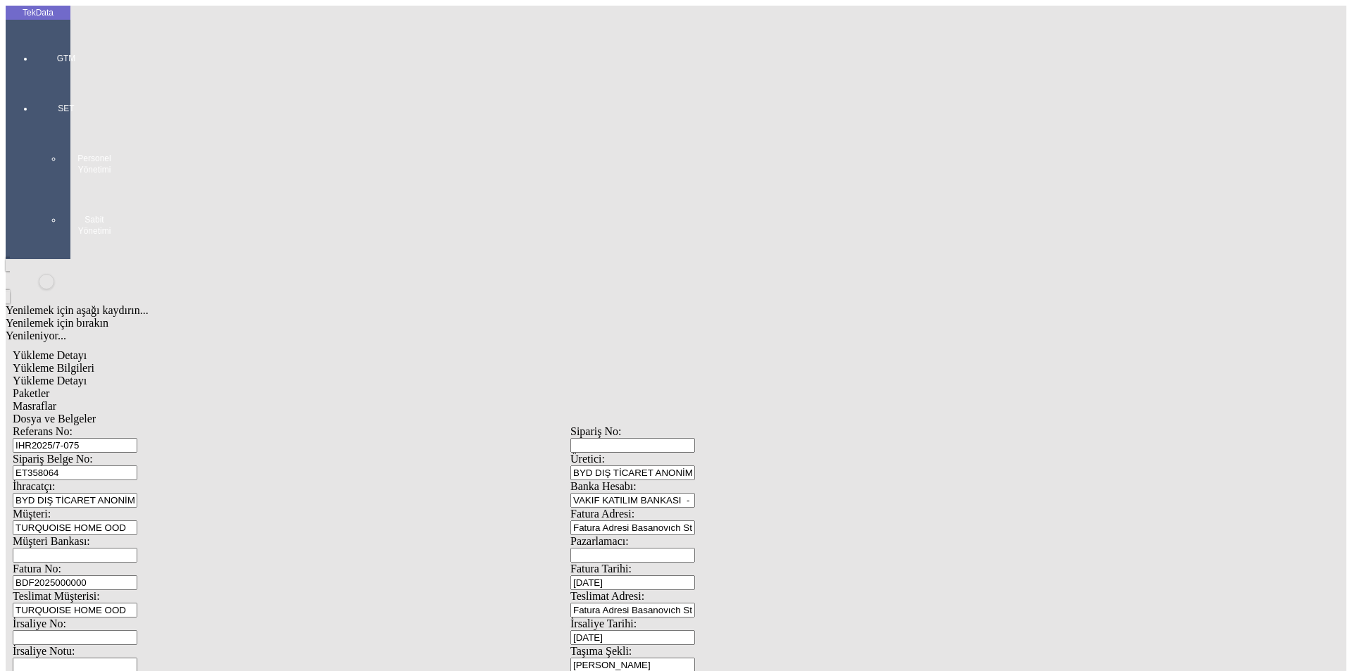
drag, startPoint x: 265, startPoint y: 100, endPoint x: 155, endPoint y: 92, distance: 110.2
drag, startPoint x: 243, startPoint y: 132, endPoint x: 115, endPoint y: 130, distance: 128.2
click at [115, 453] on div "Sipariş Belge No: ET358064" at bounding box center [292, 466] width 558 height 27
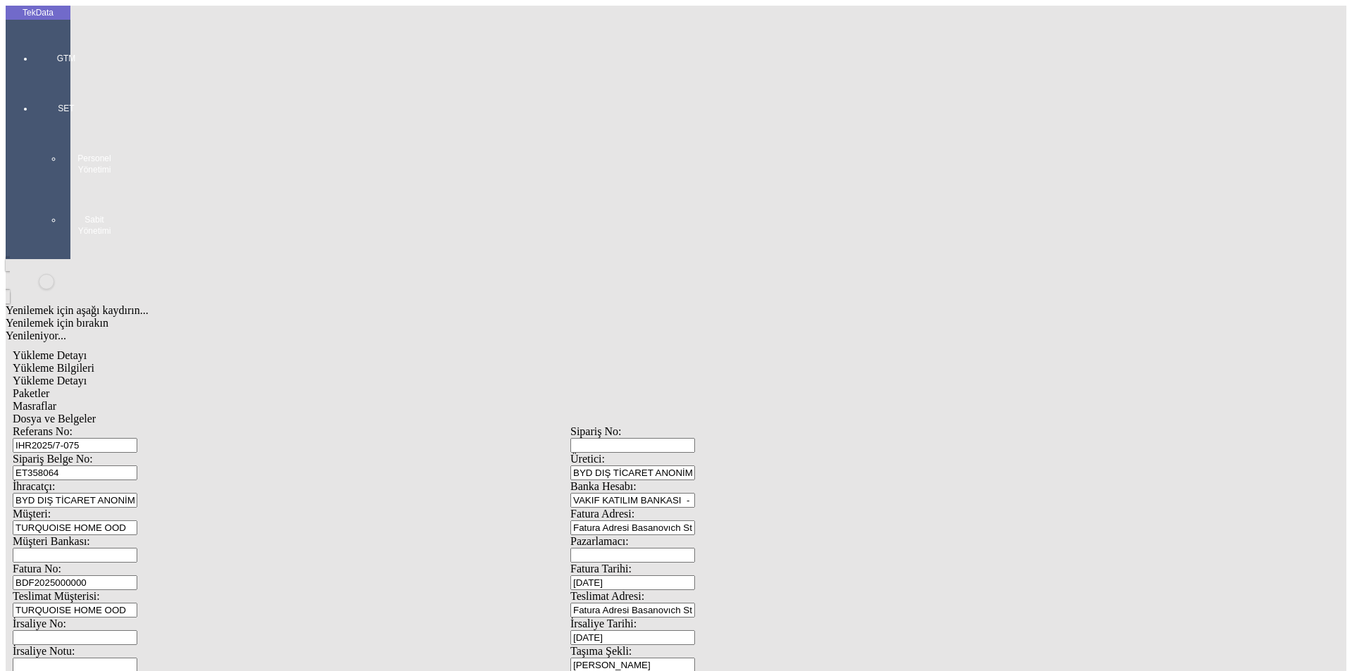
click at [87, 375] on span "Yükleme Detayı" at bounding box center [50, 381] width 74 height 12
click at [49, 387] on span "Paketler" at bounding box center [31, 393] width 37 height 12
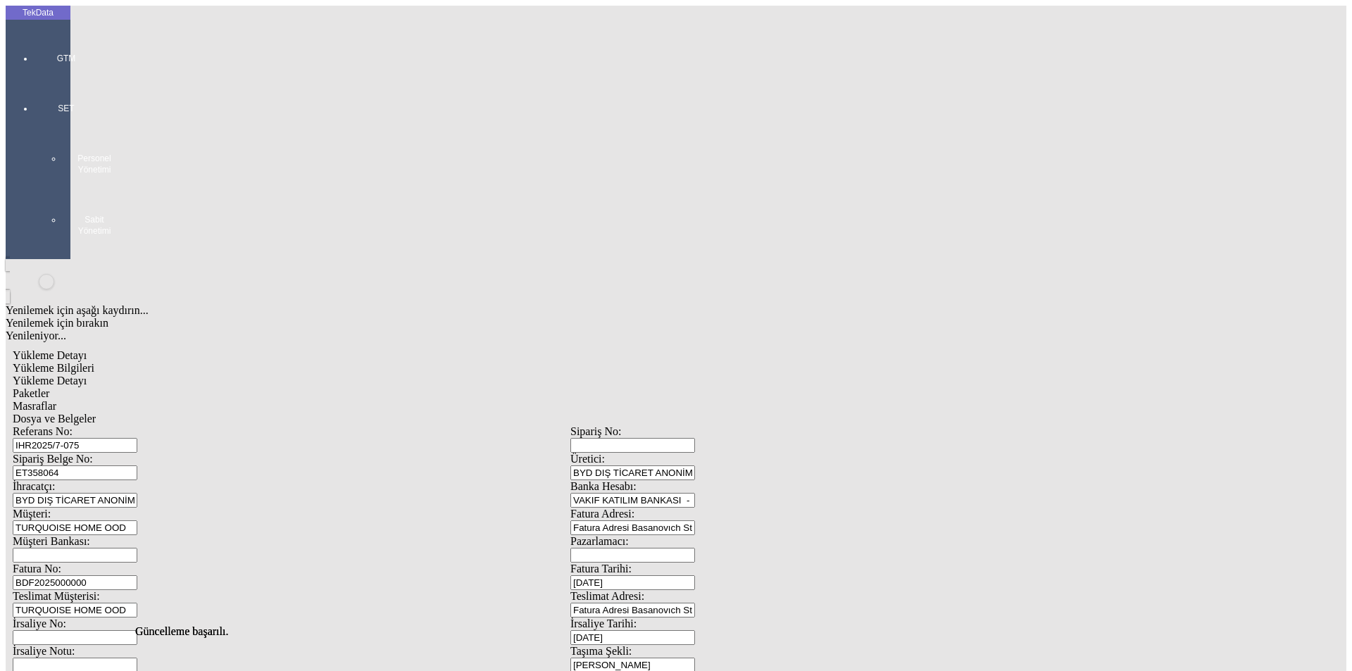
click at [56, 400] on span "Masraflar" at bounding box center [35, 406] width 44 height 12
click at [96, 413] on span "Dosya ve Belgeler" at bounding box center [54, 419] width 83 height 12
click at [94, 362] on span "Yükleme Bilgileri" at bounding box center [54, 368] width 82 height 12
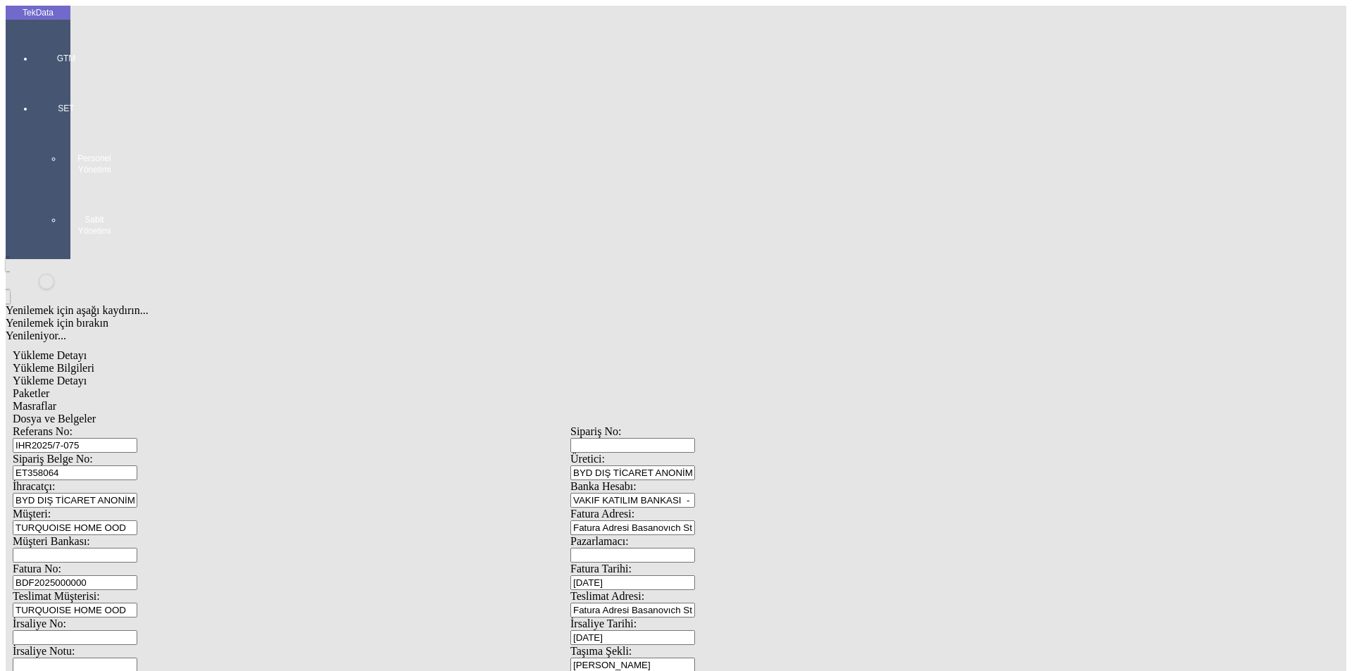
drag, startPoint x: 225, startPoint y: 128, endPoint x: 130, endPoint y: 134, distance: 94.5
click at [121, 453] on div "Sipariş Belge No: ET358064" at bounding box center [292, 466] width 558 height 27
drag, startPoint x: 111, startPoint y: 130, endPoint x: 66, endPoint y: 130, distance: 45.8
